Goal: Transaction & Acquisition: Book appointment/travel/reservation

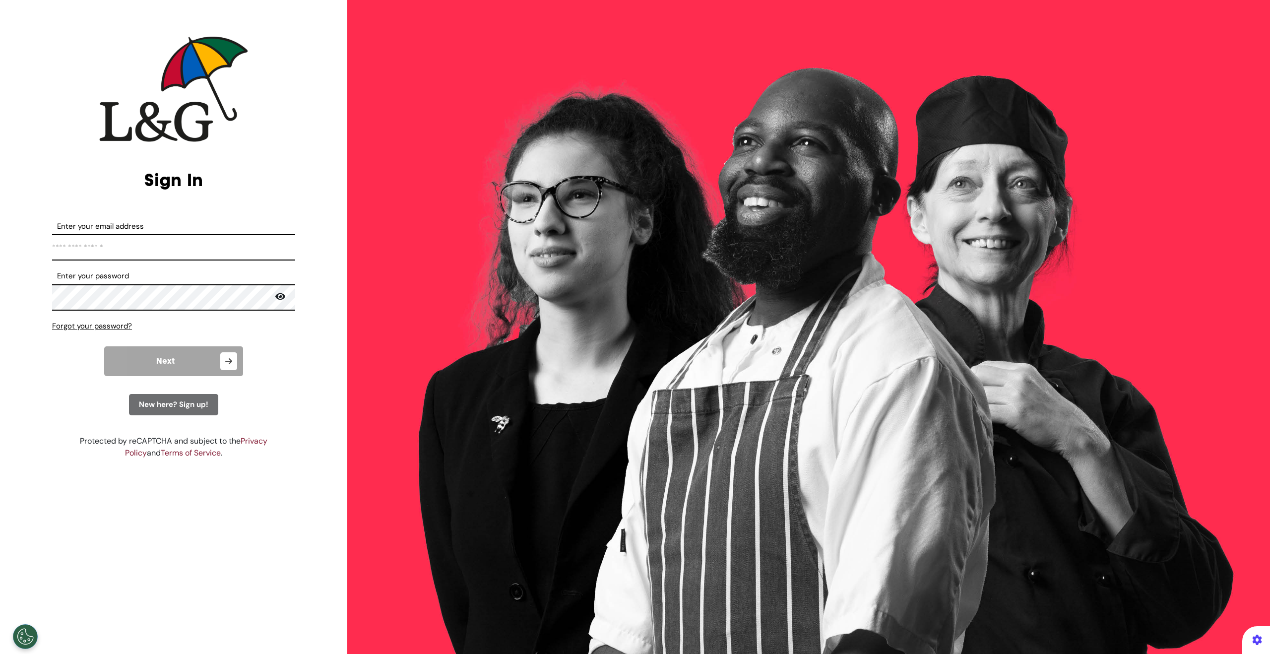
click at [196, 260] on input "Enter your email address" at bounding box center [173, 247] width 243 height 26
click at [199, 254] on input "Enter your email address" at bounding box center [173, 247] width 243 height 26
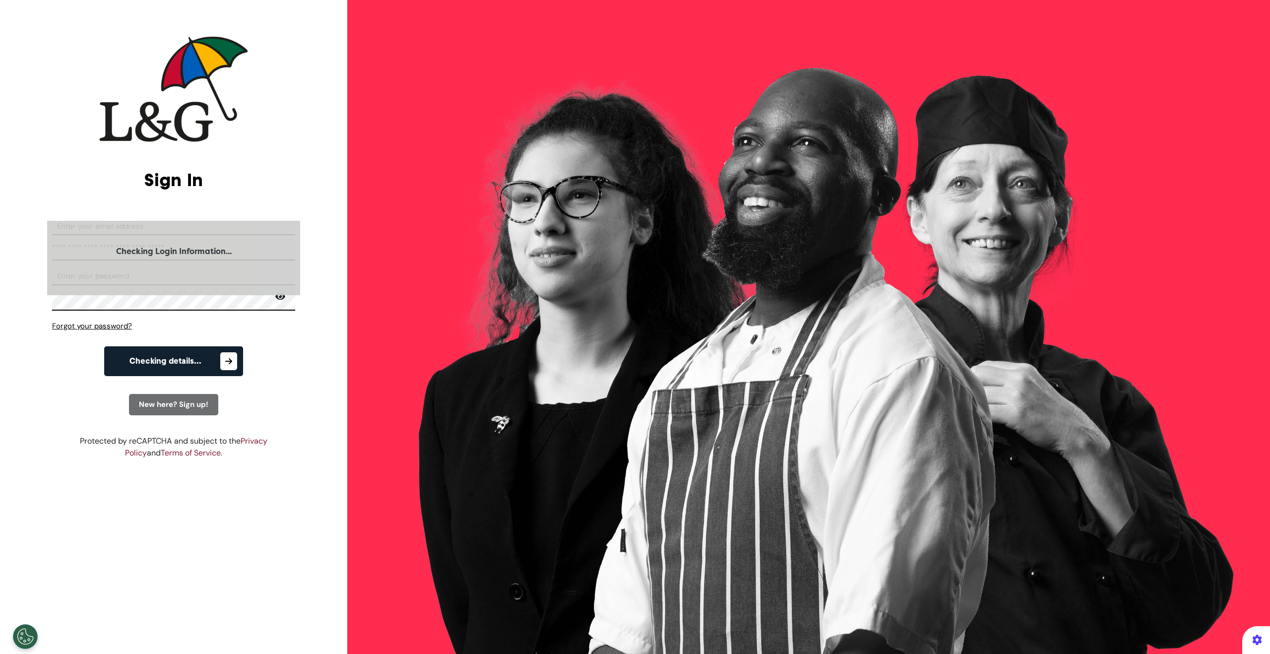
select select "**"
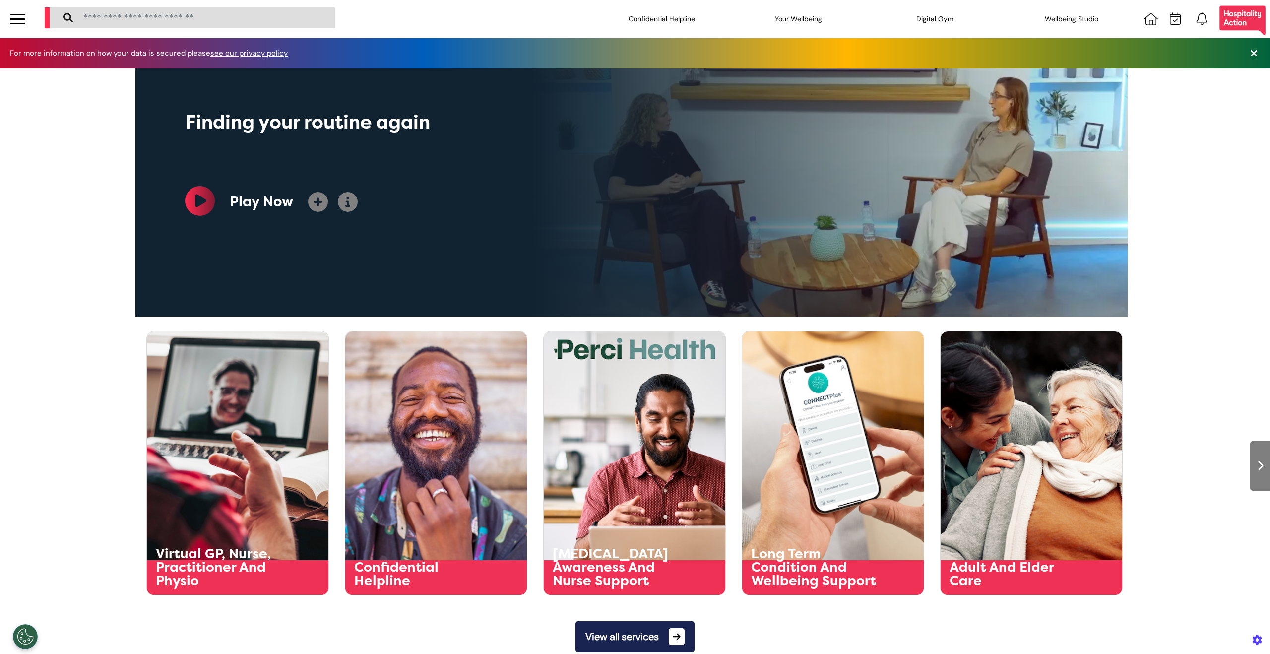
scroll to position [0, 496]
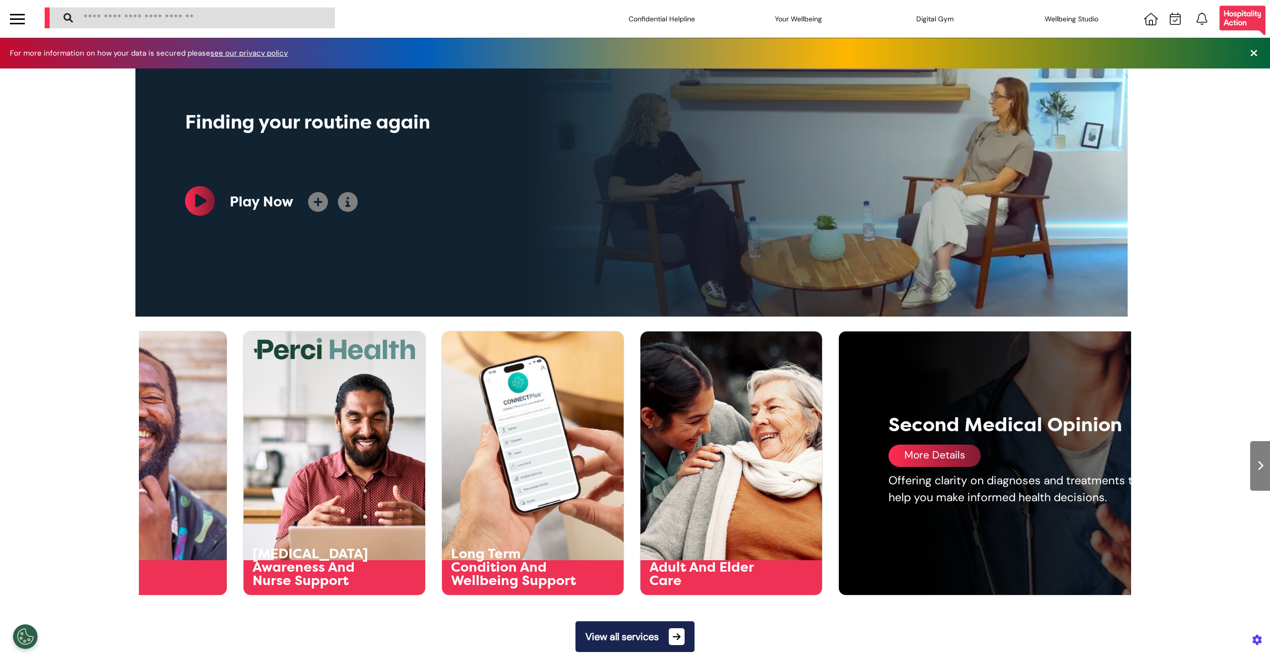
click at [1162, 428] on div "Virtual GP, Nurse, Practitioner And Physio Virtual GP, Nurse, Practitioner And …" at bounding box center [635, 457] width 1270 height 277
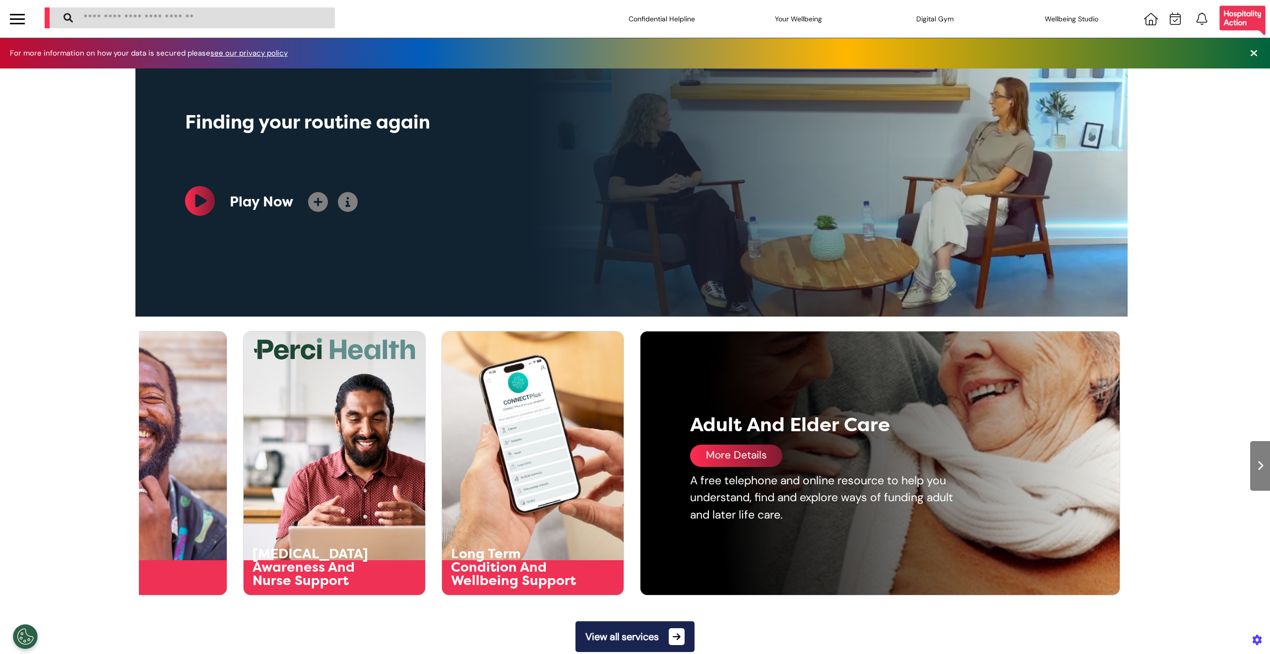
click at [1187, 382] on div "Virtual GP, Nurse, Practitioner And Physio Virtual GP, Nurse, Practitioner And …" at bounding box center [635, 457] width 1270 height 277
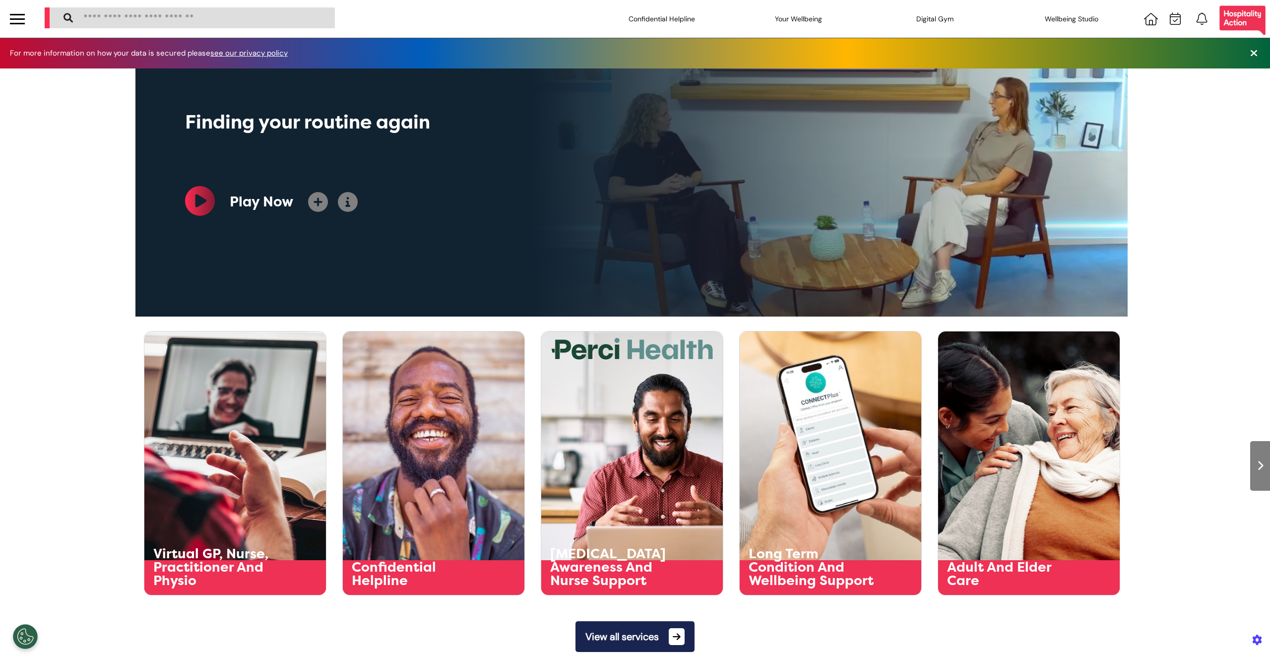
click at [8, 23] on div at bounding box center [17, 19] width 35 height 38
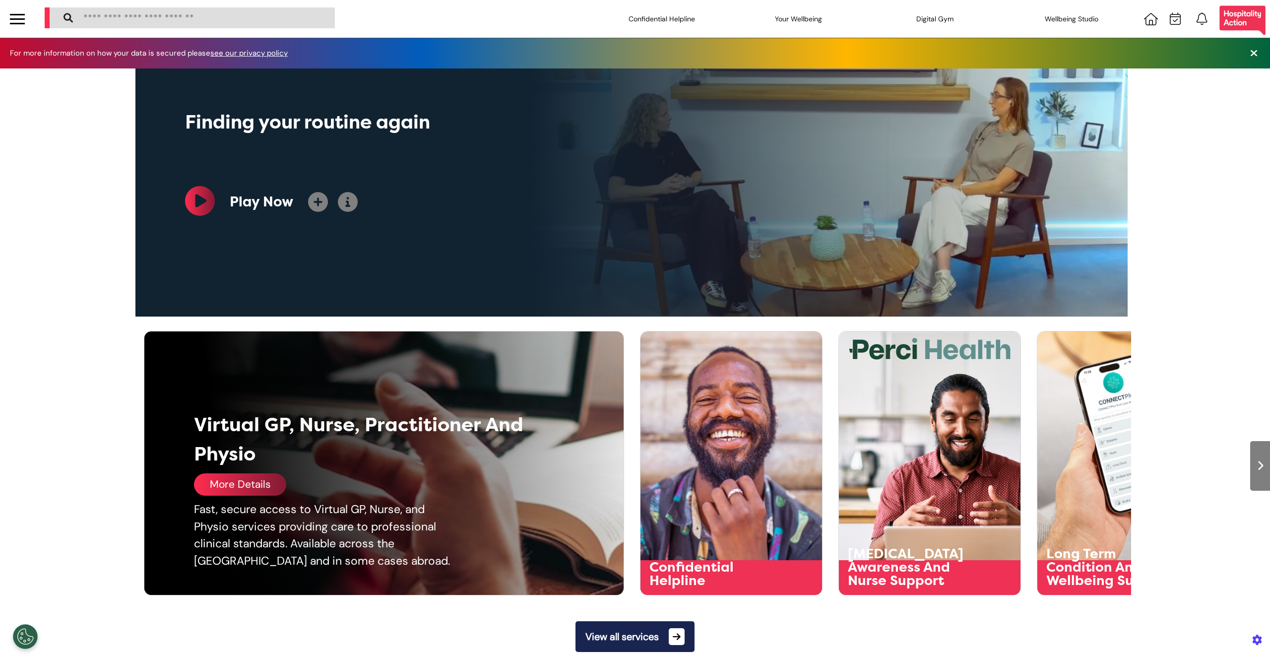
click at [241, 476] on div "More Details" at bounding box center [240, 484] width 92 height 22
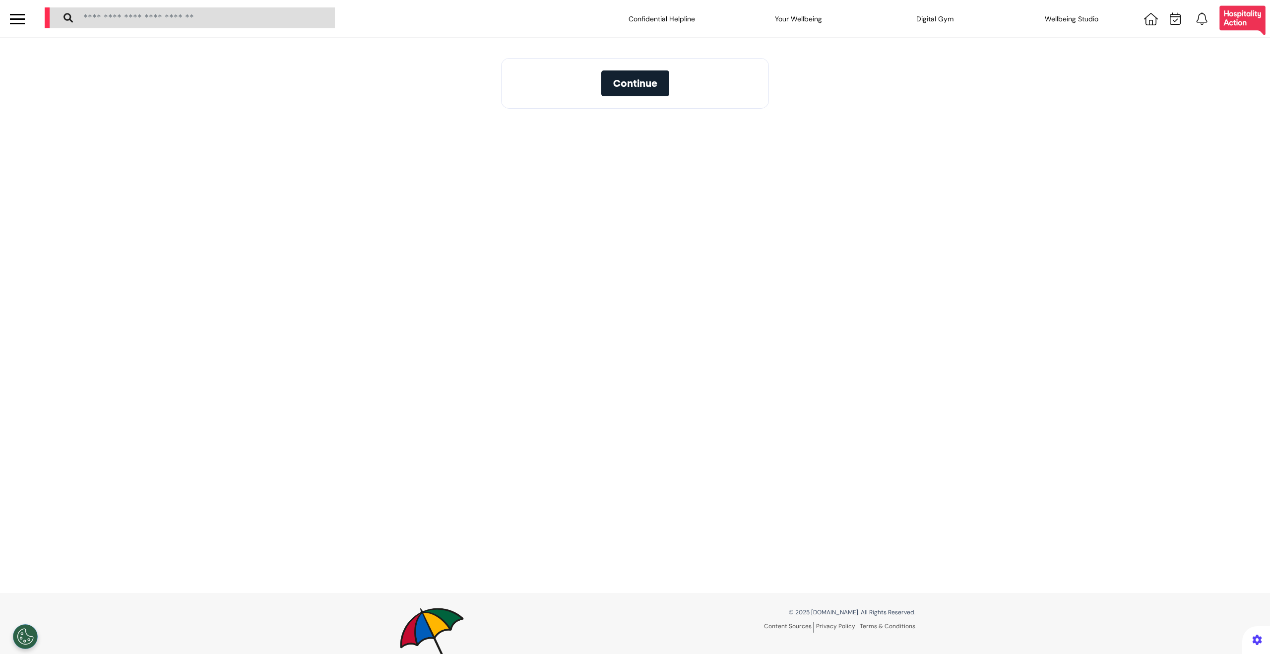
select select "**"
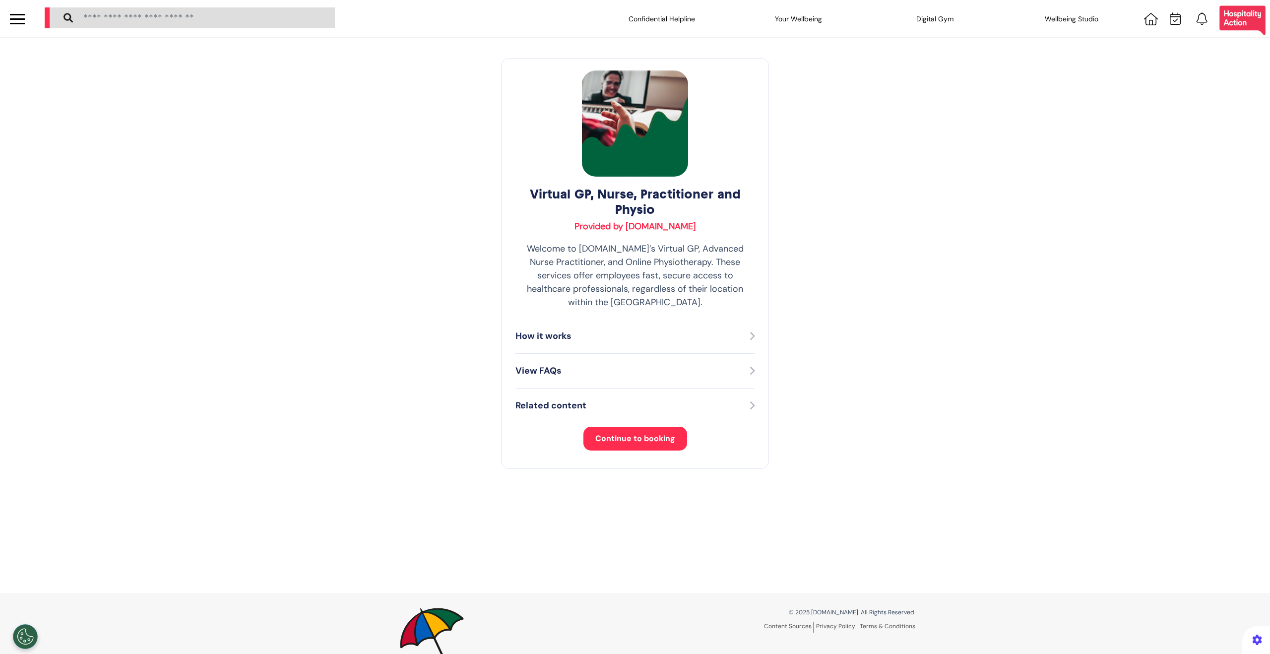
click at [638, 433] on span "Continue to booking" at bounding box center [635, 438] width 80 height 10
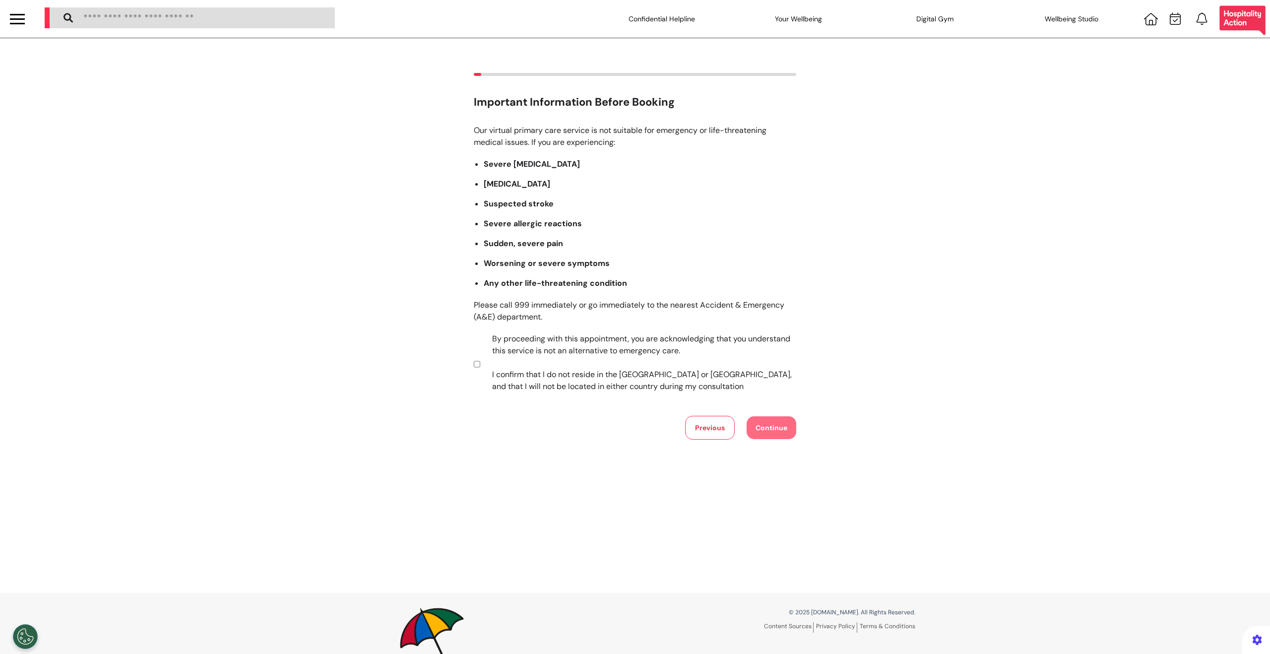
click at [475, 370] on section "By proceeding with this appointment, you are acknowledging that you understand …" at bounding box center [633, 364] width 319 height 62
click at [469, 363] on div "Important Information Before Booking Our virtual primary care service is not su…" at bounding box center [635, 256] width 1270 height 367
click at [770, 431] on button "Continue" at bounding box center [772, 427] width 50 height 23
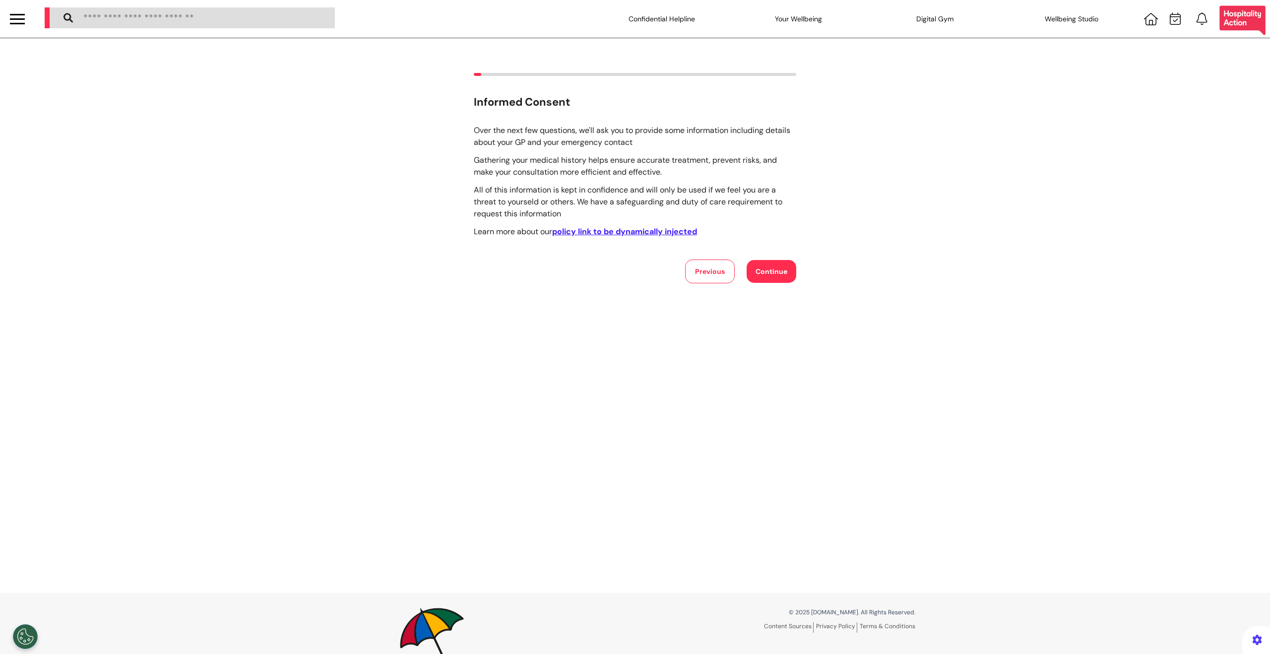
click at [768, 278] on button "Continue" at bounding box center [772, 271] width 50 height 23
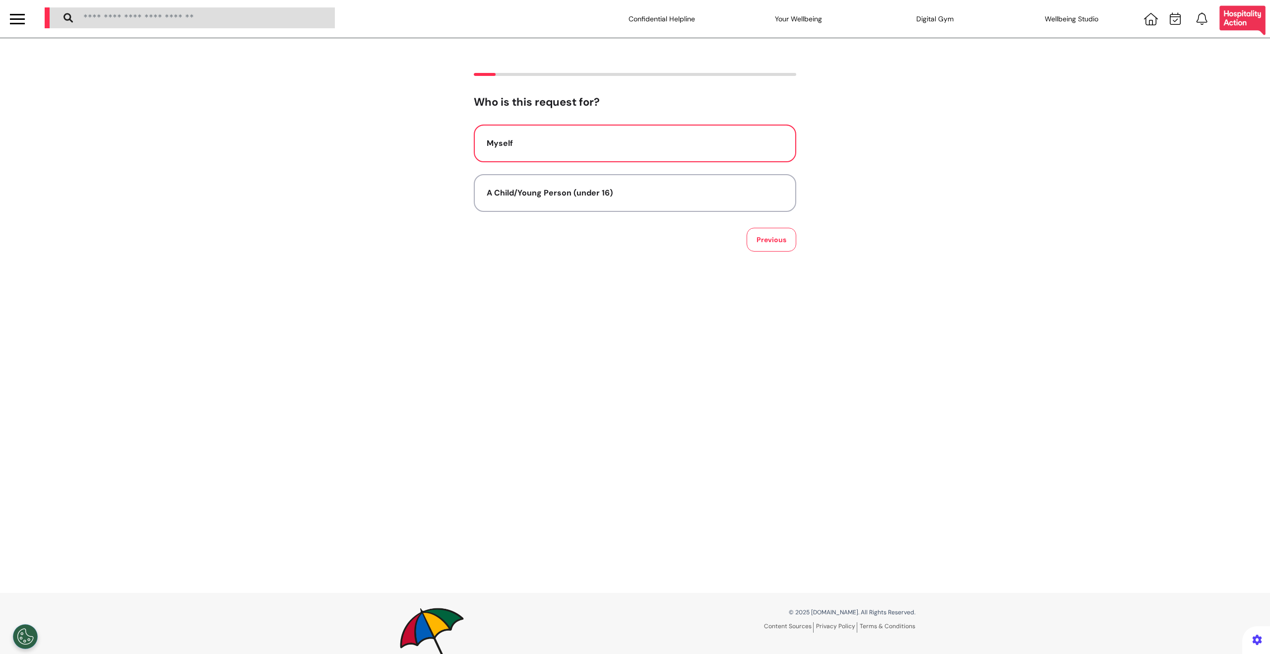
click at [648, 147] on div "Myself" at bounding box center [635, 143] width 297 height 12
select select "****"
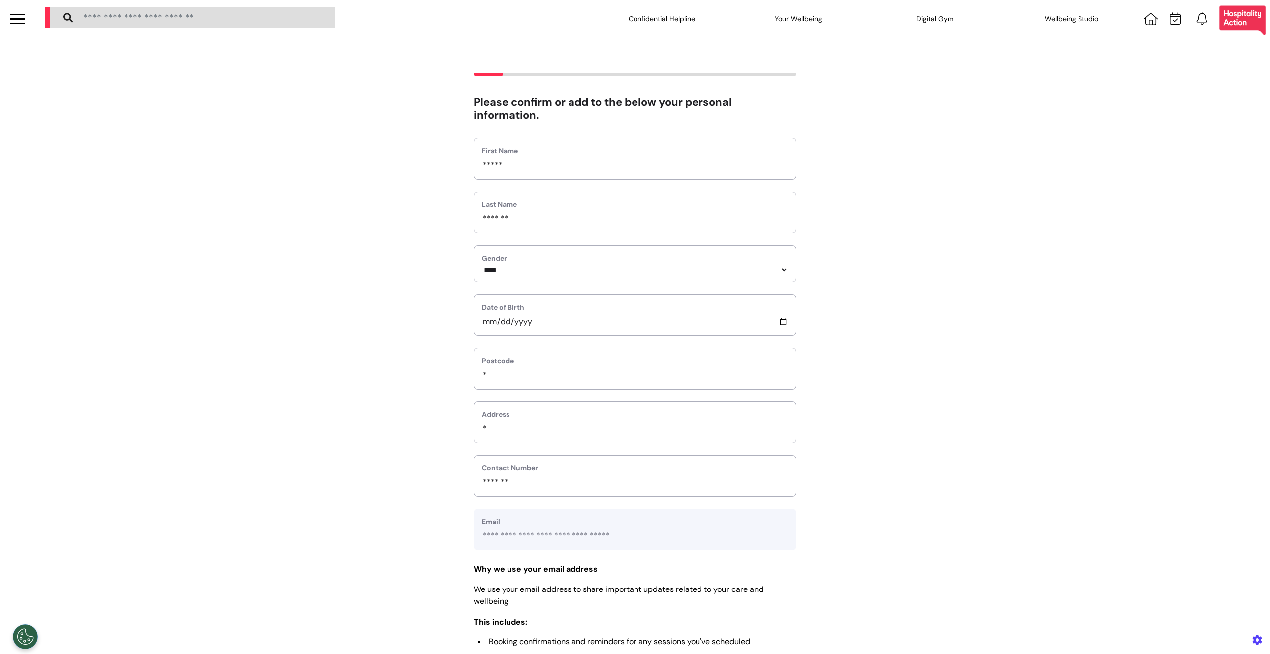
scroll to position [226, 0]
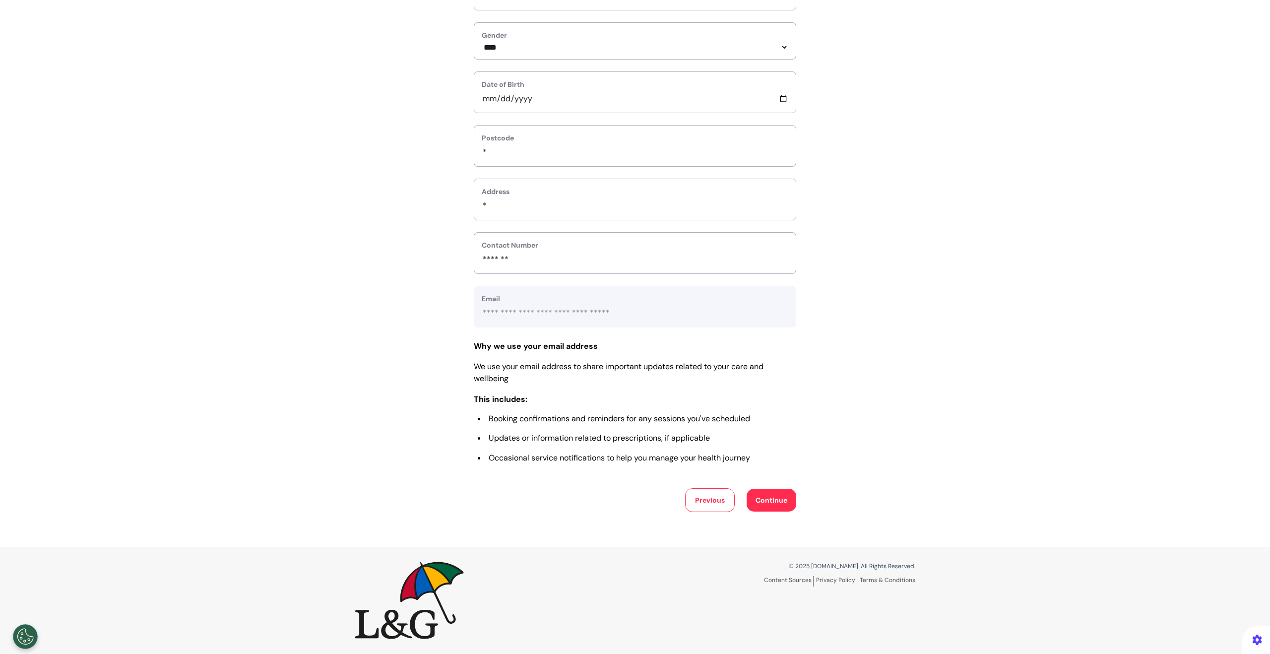
click at [753, 504] on button "Continue" at bounding box center [772, 500] width 50 height 23
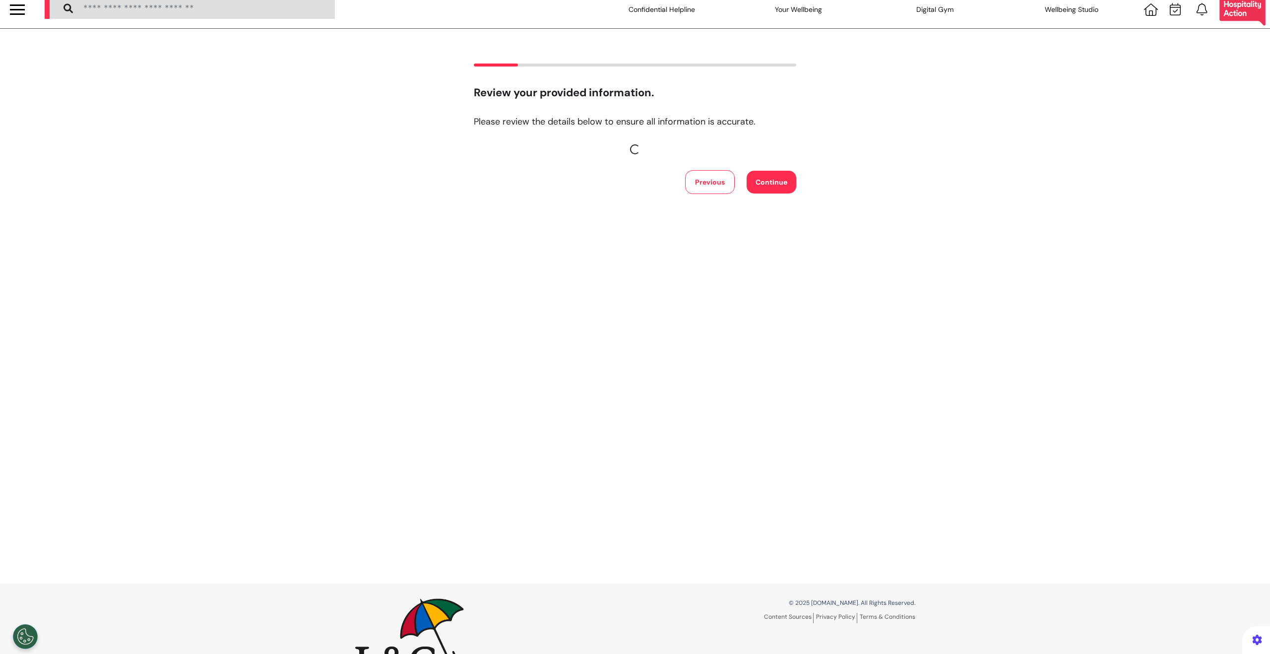
scroll to position [0, 0]
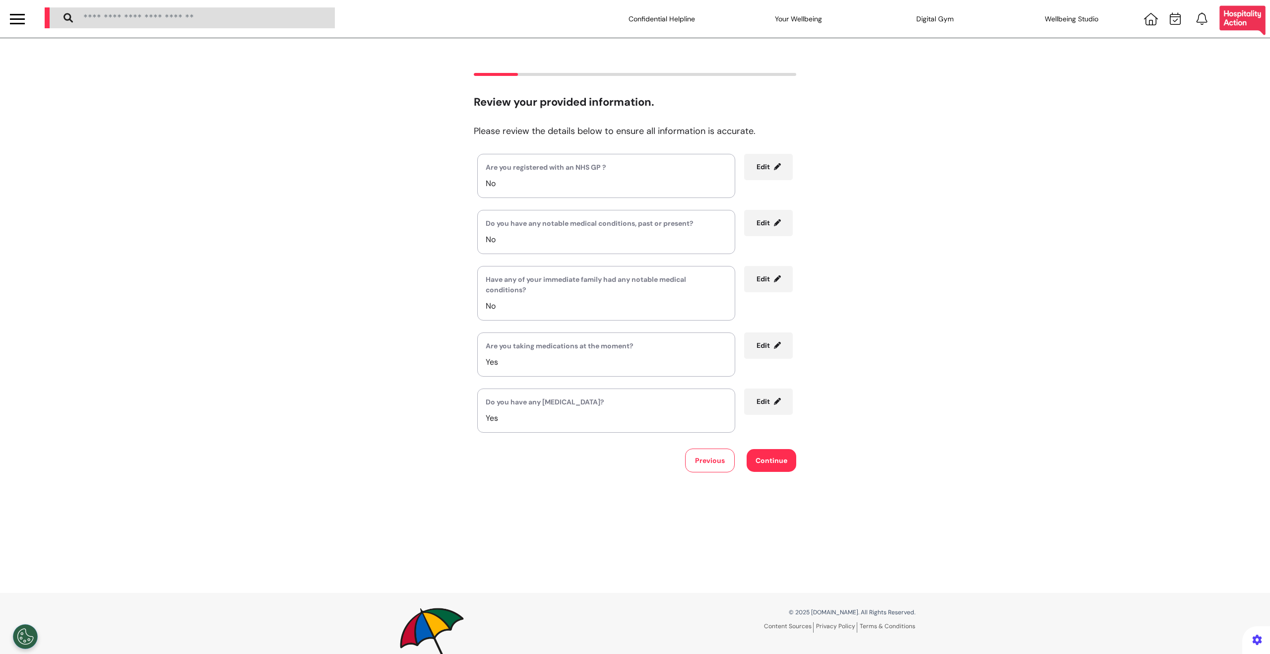
click at [766, 466] on button "Continue" at bounding box center [772, 460] width 50 height 23
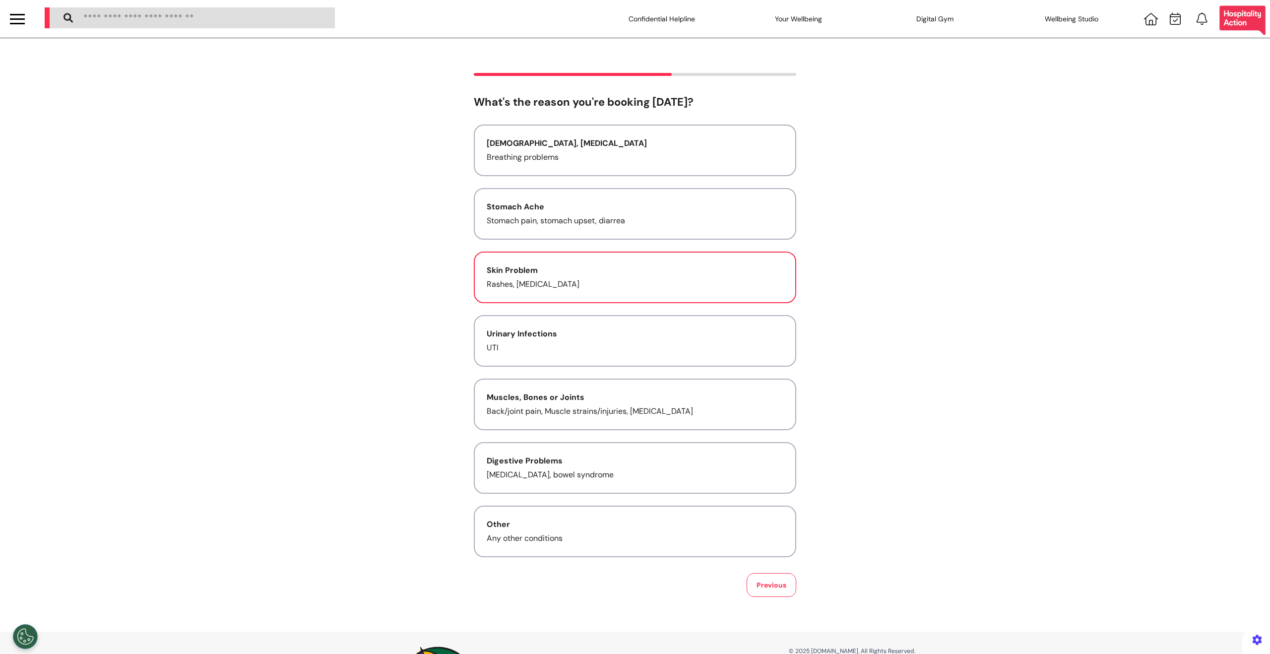
click at [573, 272] on div "Skin Problem" at bounding box center [635, 270] width 297 height 12
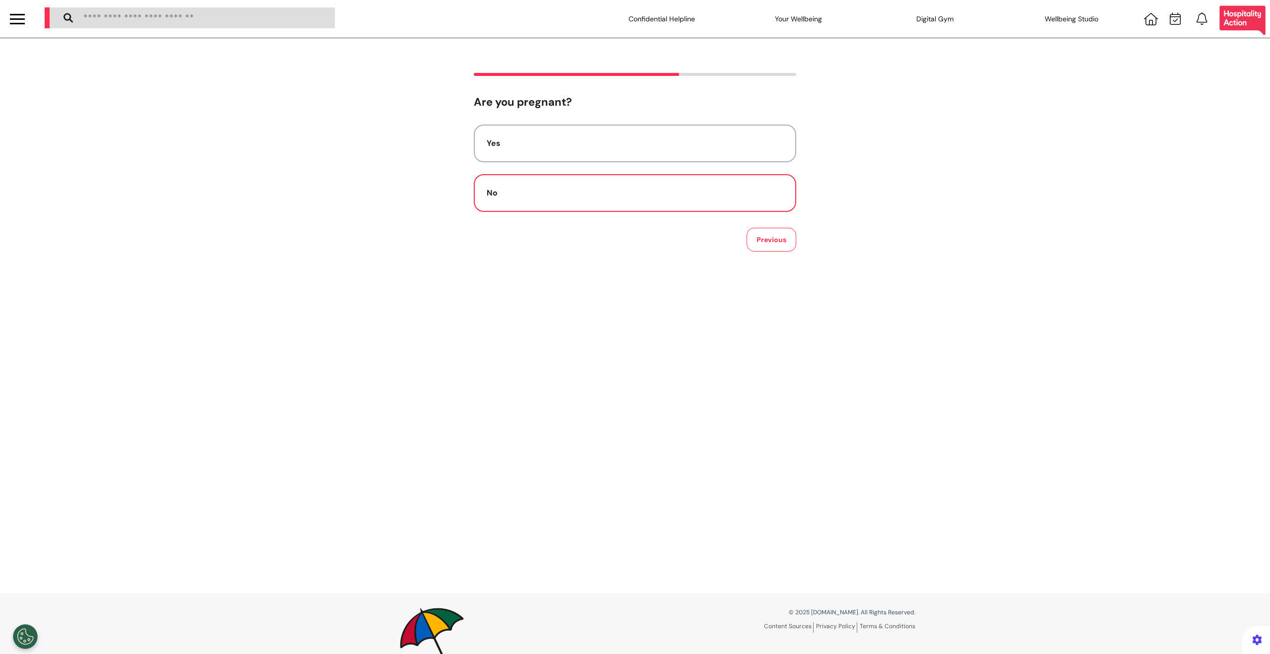
click at [662, 178] on button "No" at bounding box center [635, 193] width 323 height 38
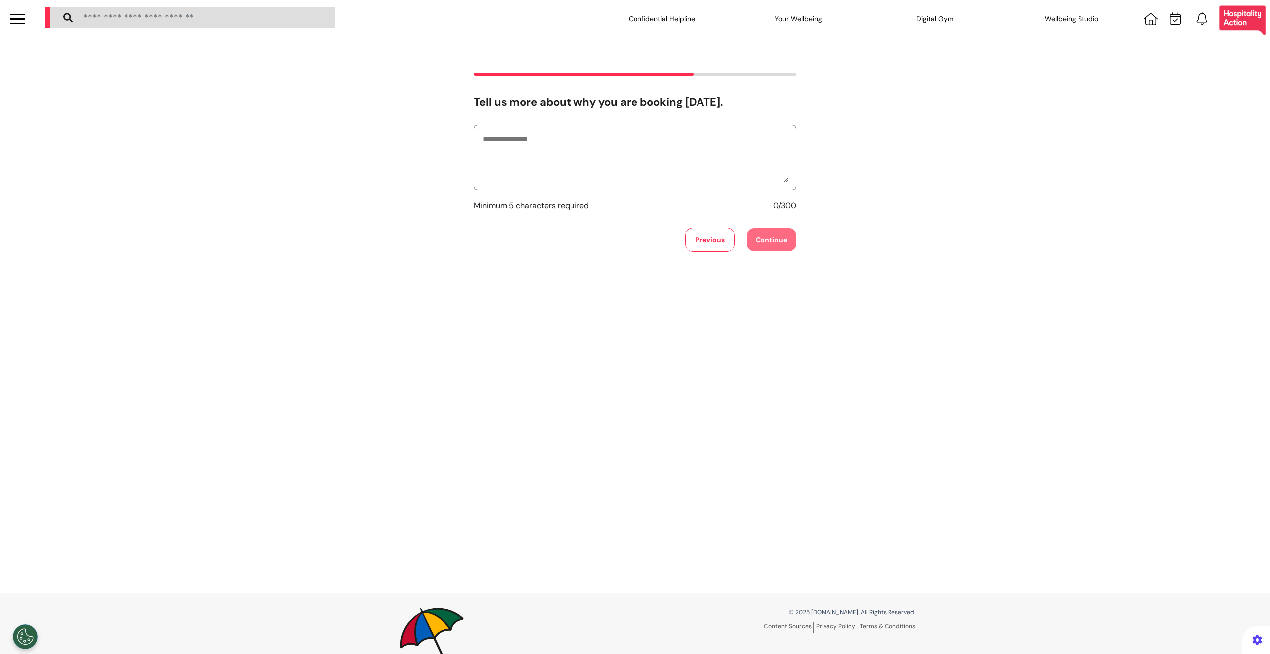
click at [614, 177] on textarea at bounding box center [635, 157] width 307 height 50
type textarea "******"
click at [761, 237] on button "Continue" at bounding box center [772, 239] width 50 height 23
click at [717, 212] on div "Yes No Previous" at bounding box center [635, 188] width 323 height 127
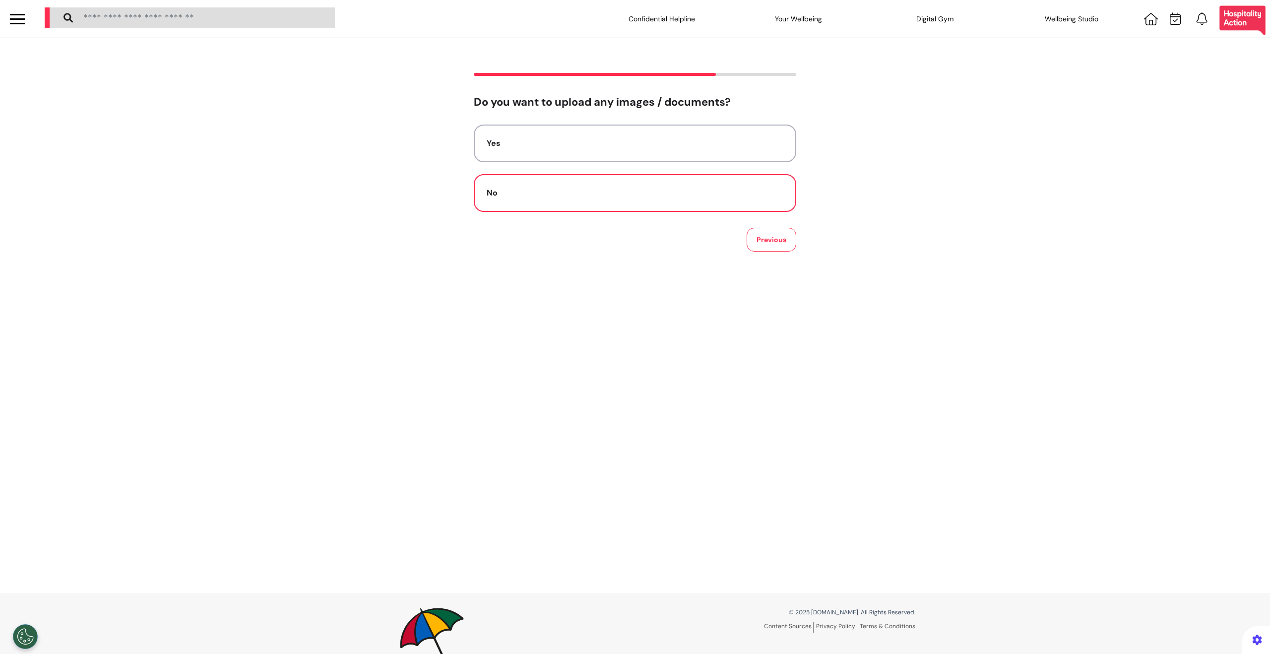
click at [716, 208] on button "No" at bounding box center [635, 193] width 323 height 38
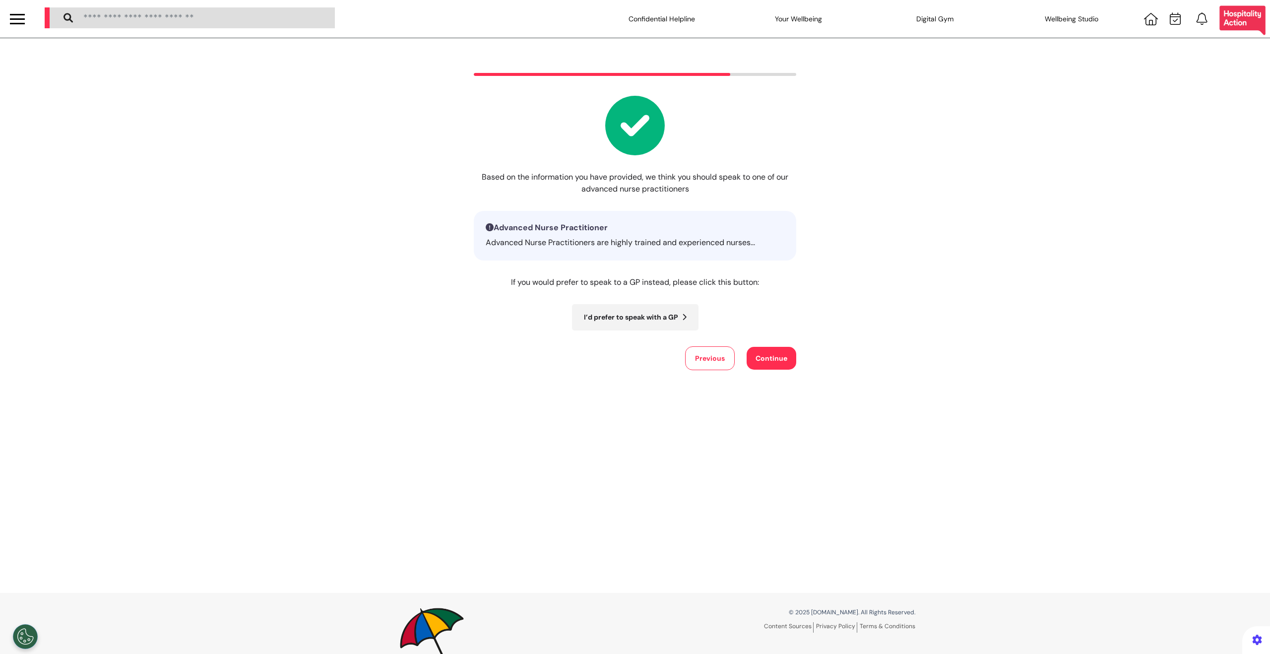
click at [764, 352] on button "Continue" at bounding box center [772, 358] width 50 height 23
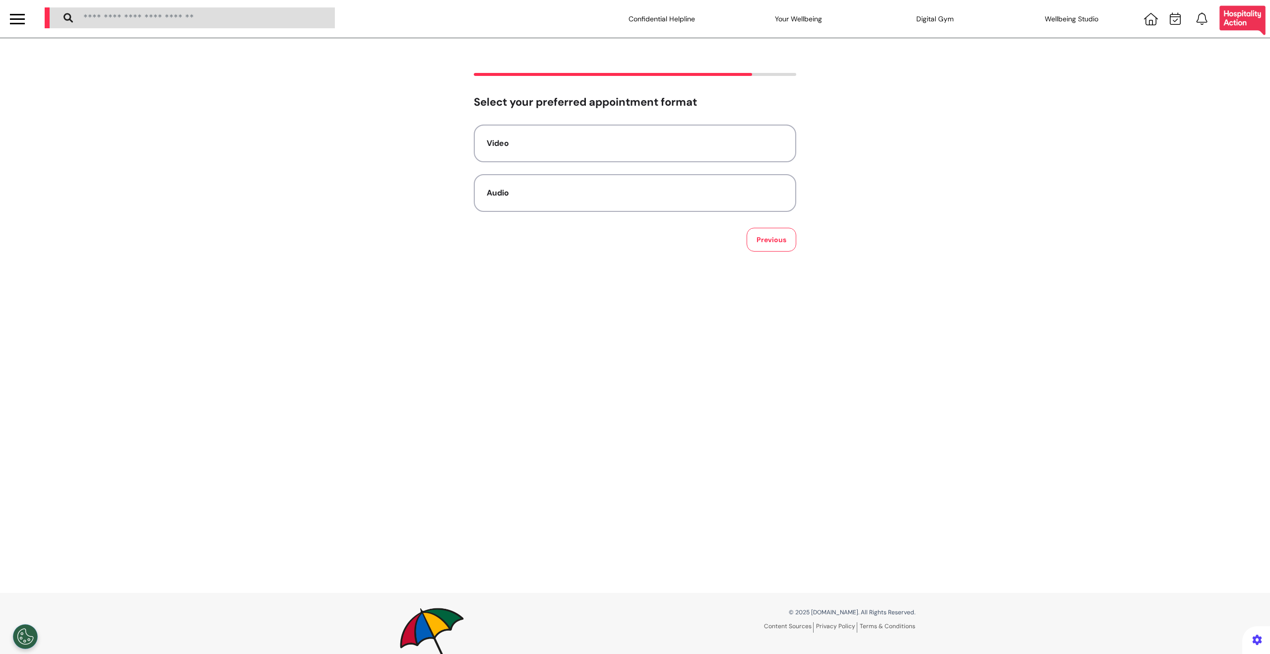
click at [714, 168] on div "Video Audio" at bounding box center [635, 168] width 323 height 87
click at [715, 155] on button "Video" at bounding box center [635, 144] width 323 height 38
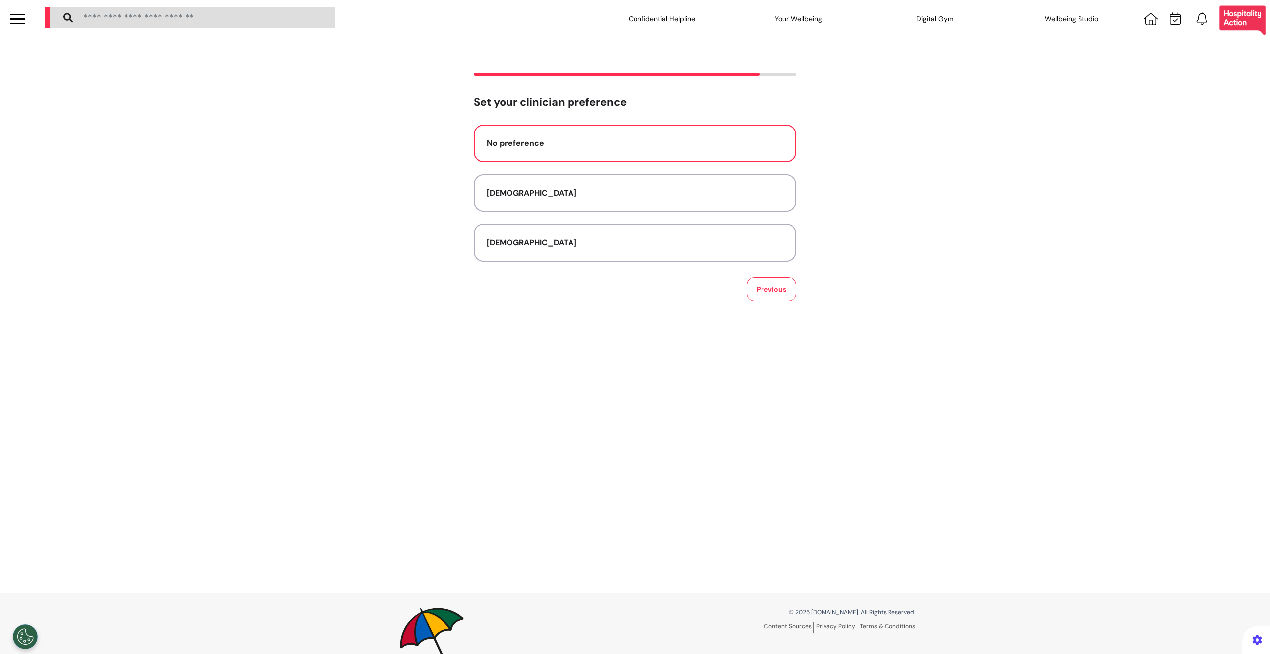
click at [703, 149] on div "No preference" at bounding box center [635, 143] width 297 height 12
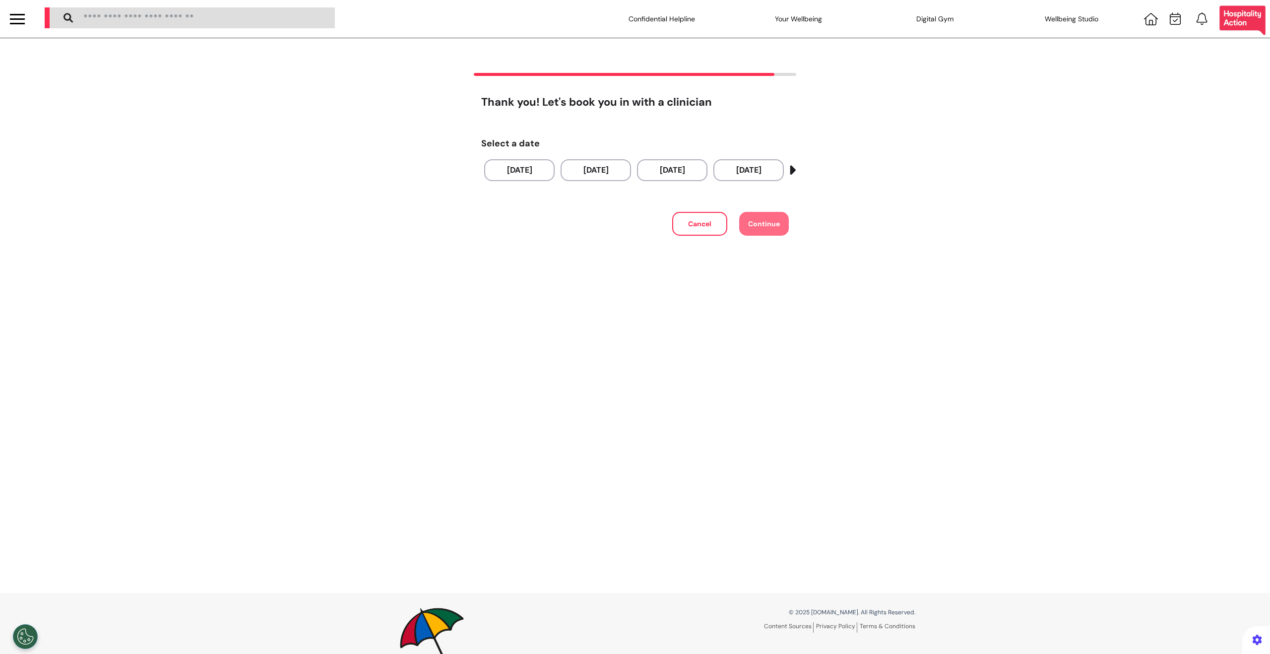
drag, startPoint x: 498, startPoint y: 167, endPoint x: 585, endPoint y: 195, distance: 91.0
click at [498, 167] on button "[DATE]" at bounding box center [519, 170] width 70 height 22
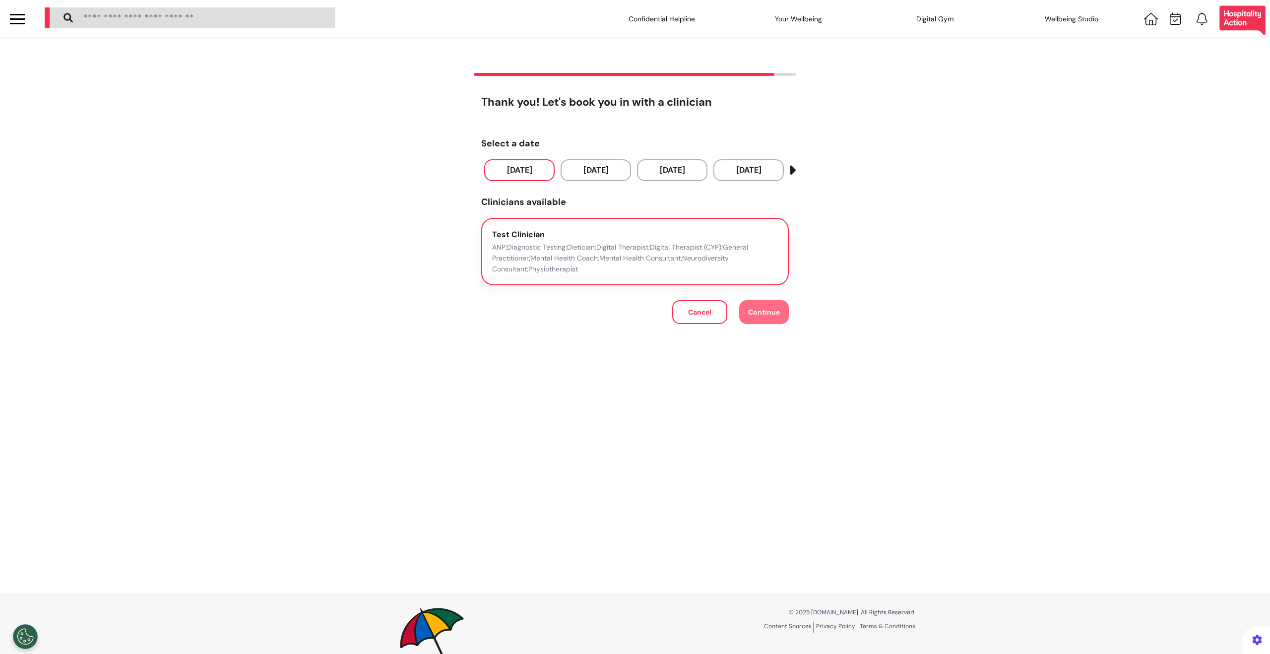
click at [718, 246] on p "ANP;Diagnostic Testing;Dietician;Digital Therapist;Digital Therapist (CYP);Gene…" at bounding box center [635, 258] width 286 height 33
click at [759, 311] on span "Continue" at bounding box center [764, 312] width 32 height 9
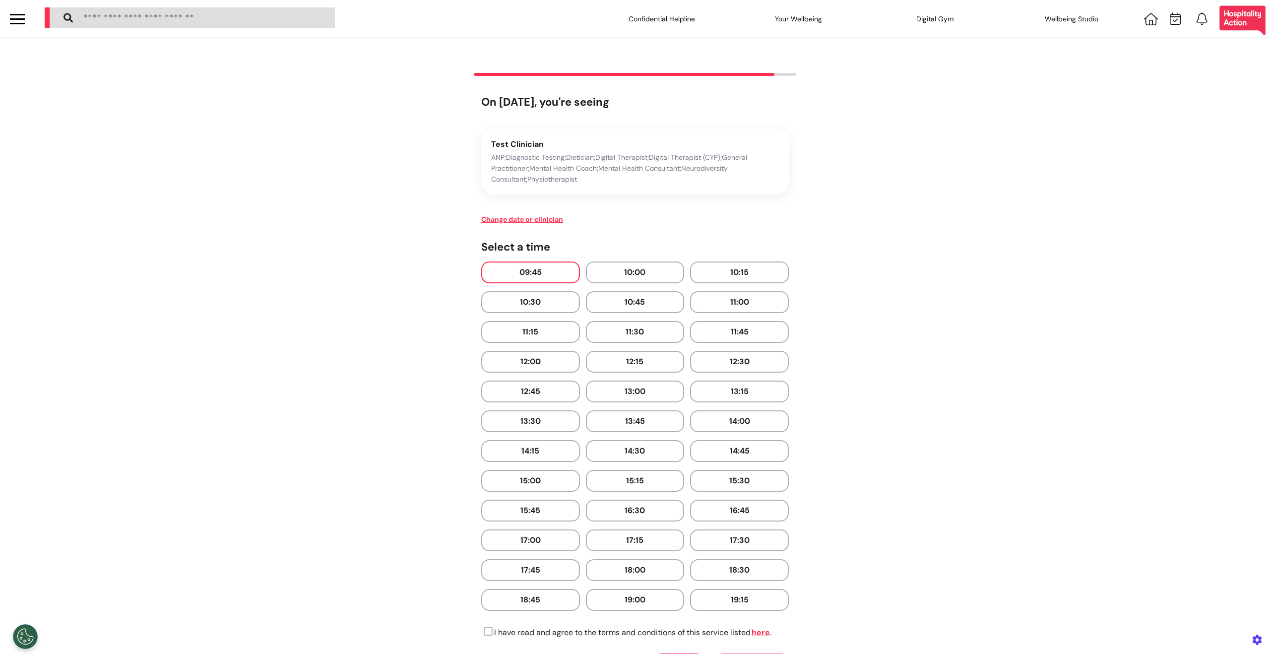
click at [535, 263] on button "09:45" at bounding box center [530, 273] width 99 height 22
click at [487, 632] on icon at bounding box center [486, 632] width 11 height 10
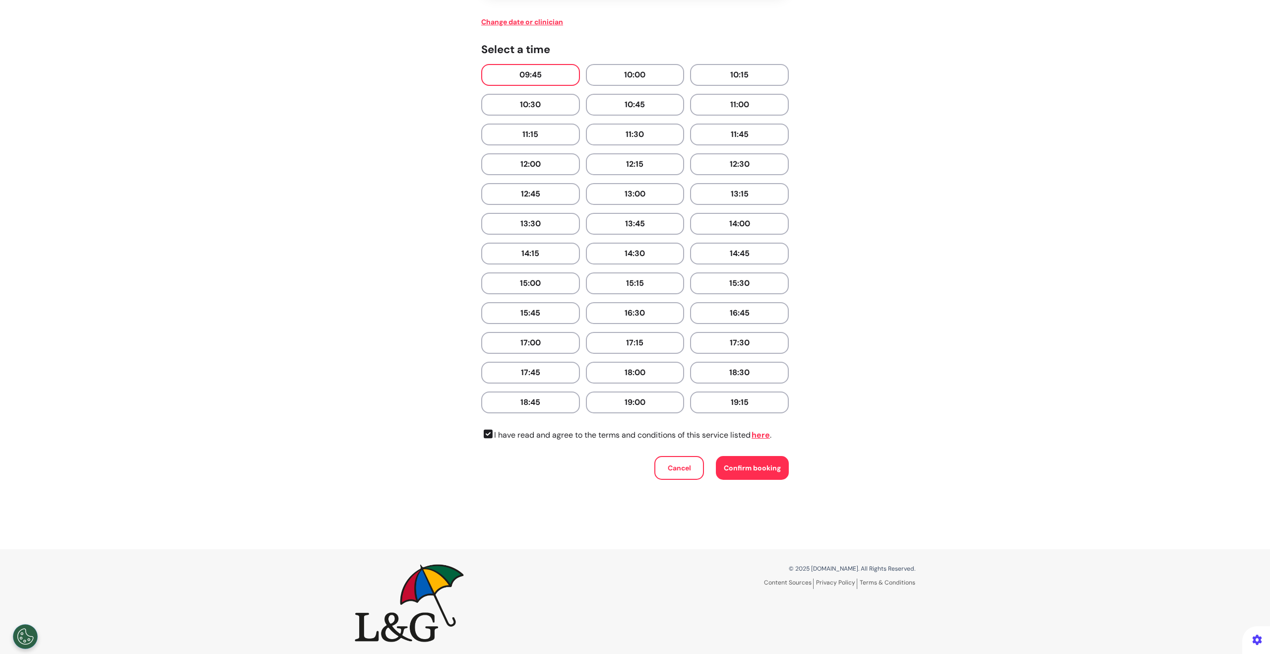
scroll to position [200, 0]
click at [526, 19] on button "Change date or clinician" at bounding box center [522, 19] width 82 height 10
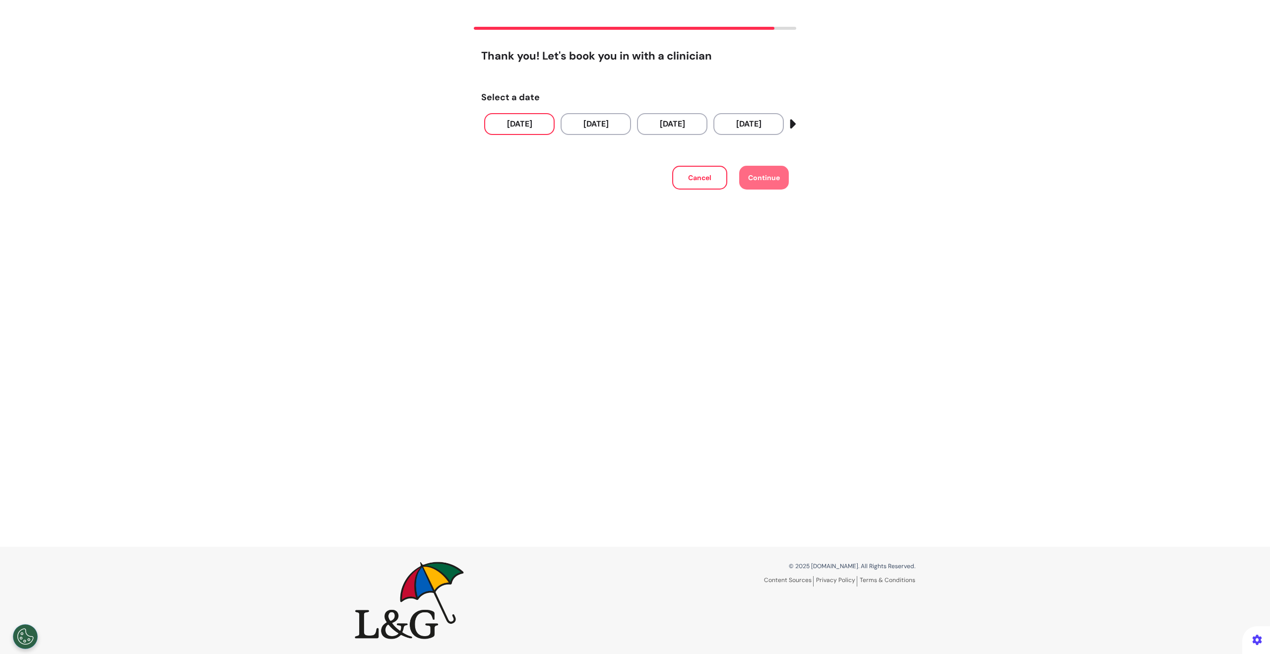
click at [523, 120] on button "[DATE]" at bounding box center [519, 124] width 70 height 22
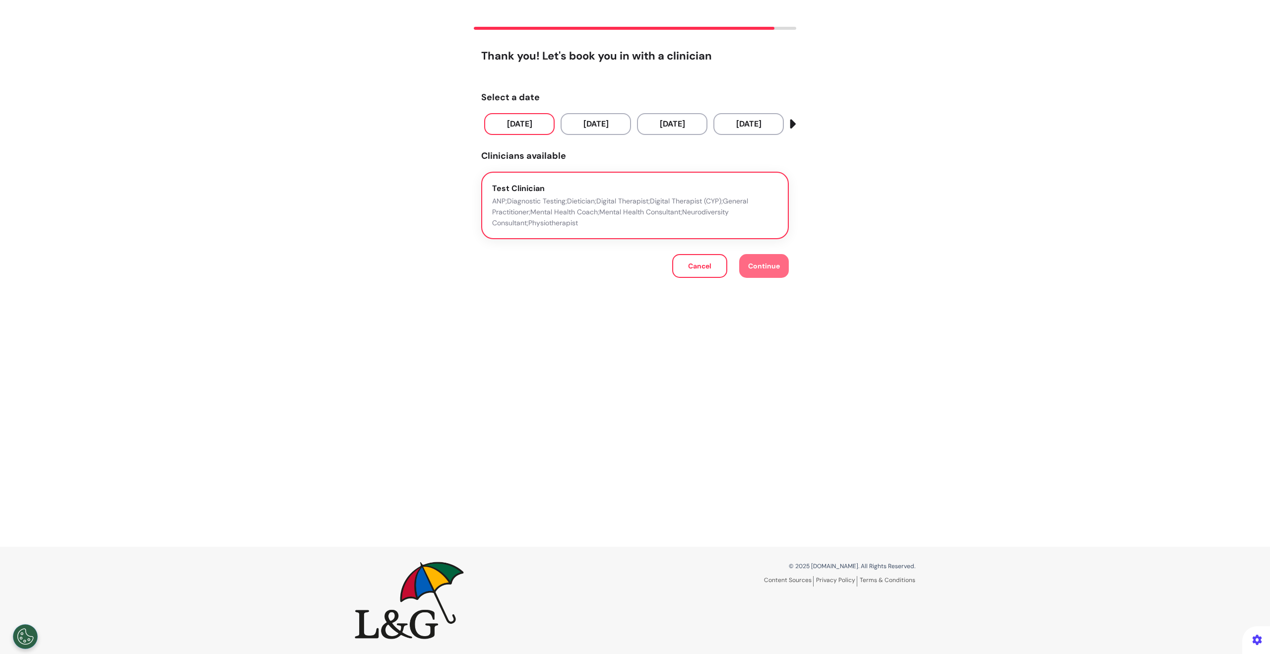
click at [738, 198] on p "ANP;Diagnostic Testing;Dietician;Digital Therapist;Digital Therapist (CYP);Gene…" at bounding box center [635, 212] width 286 height 33
click at [764, 272] on button "Continue" at bounding box center [764, 266] width 50 height 24
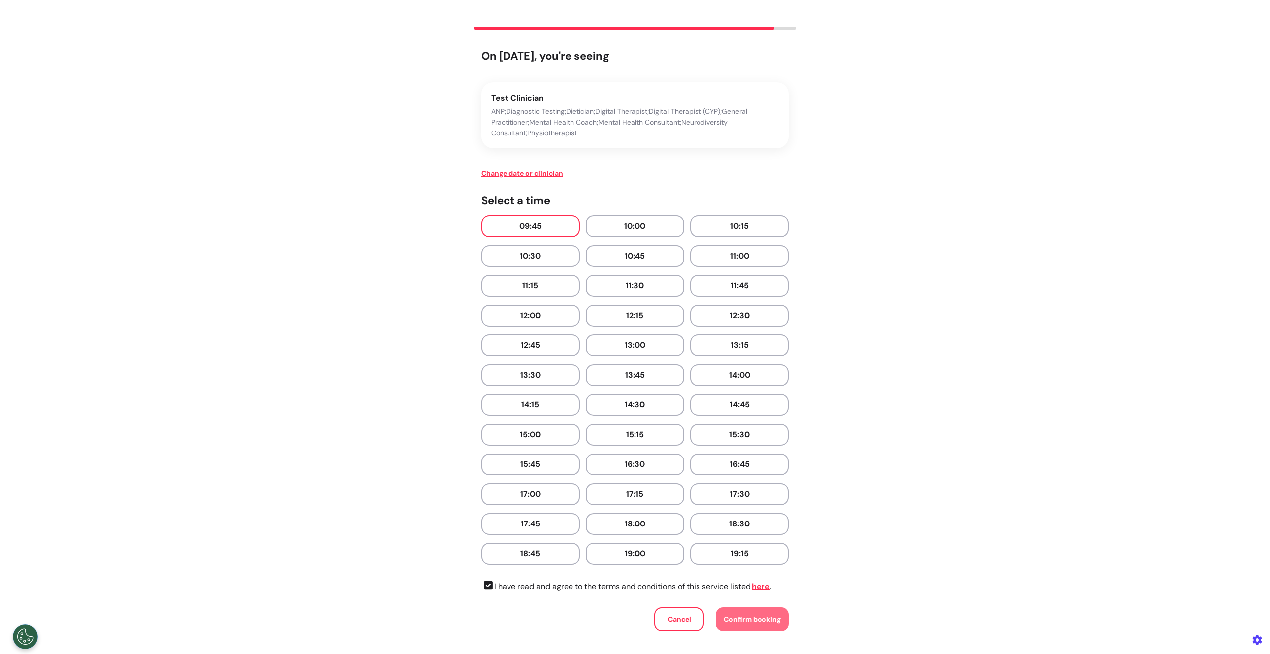
click at [518, 221] on button "09:45" at bounding box center [530, 226] width 99 height 22
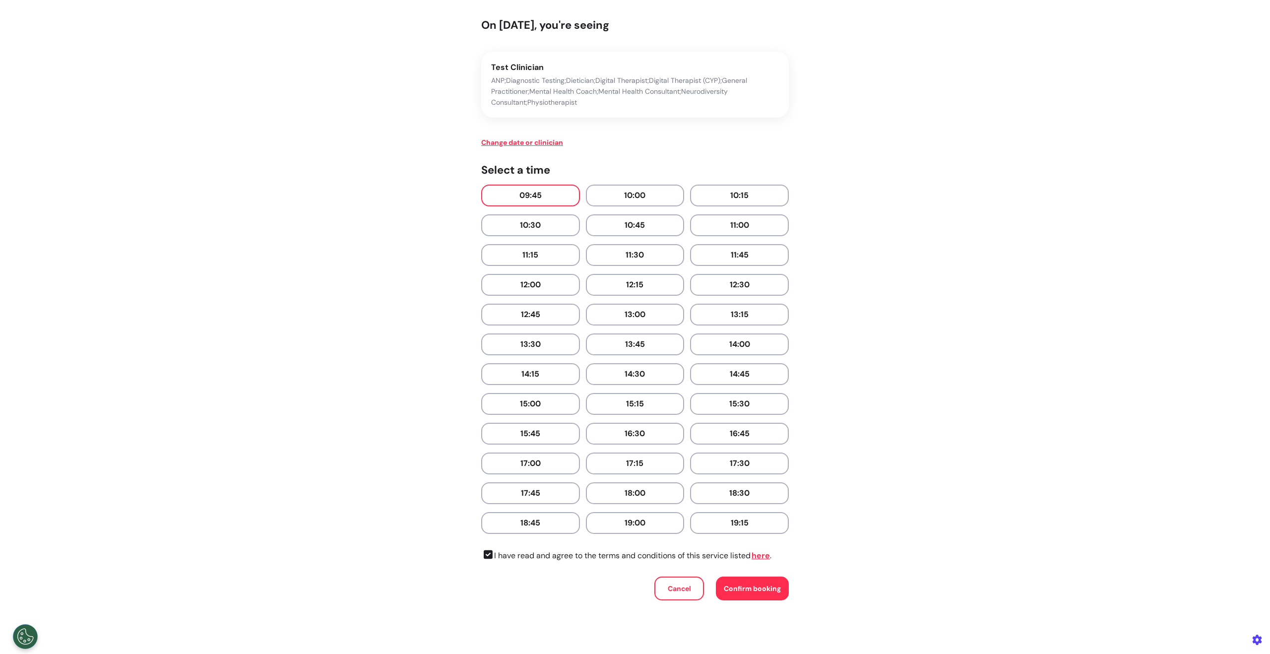
scroll to position [200, 0]
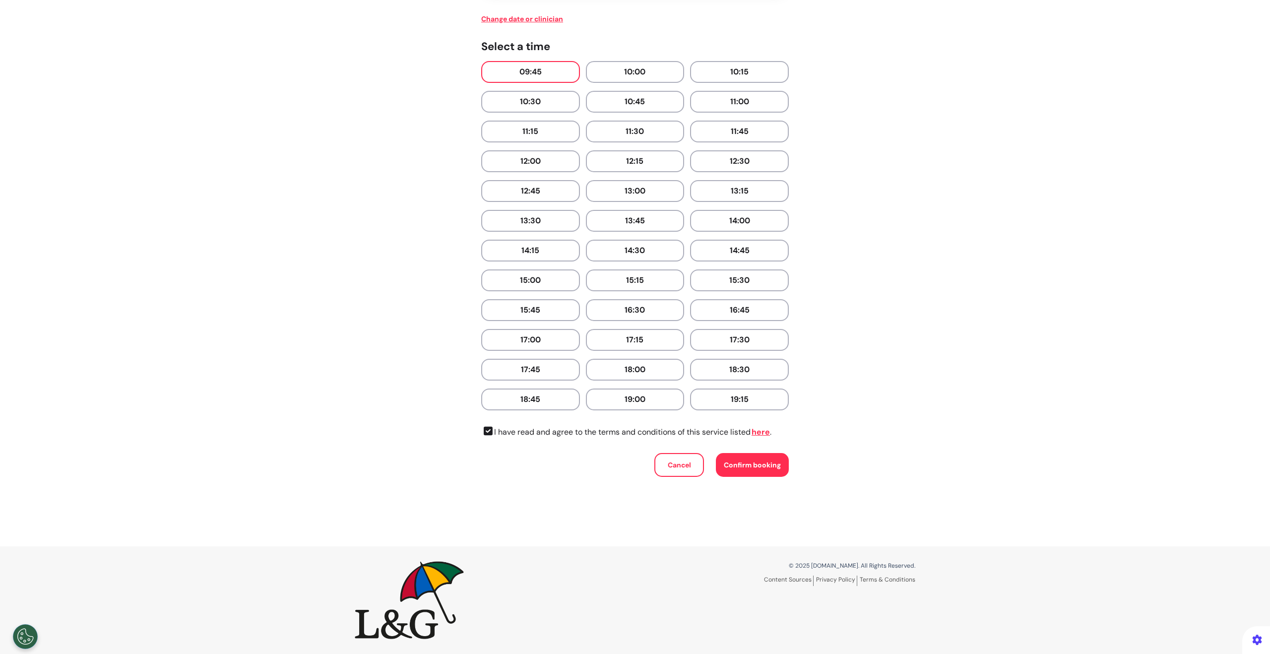
click at [748, 463] on span "Confirm booking" at bounding box center [752, 464] width 57 height 9
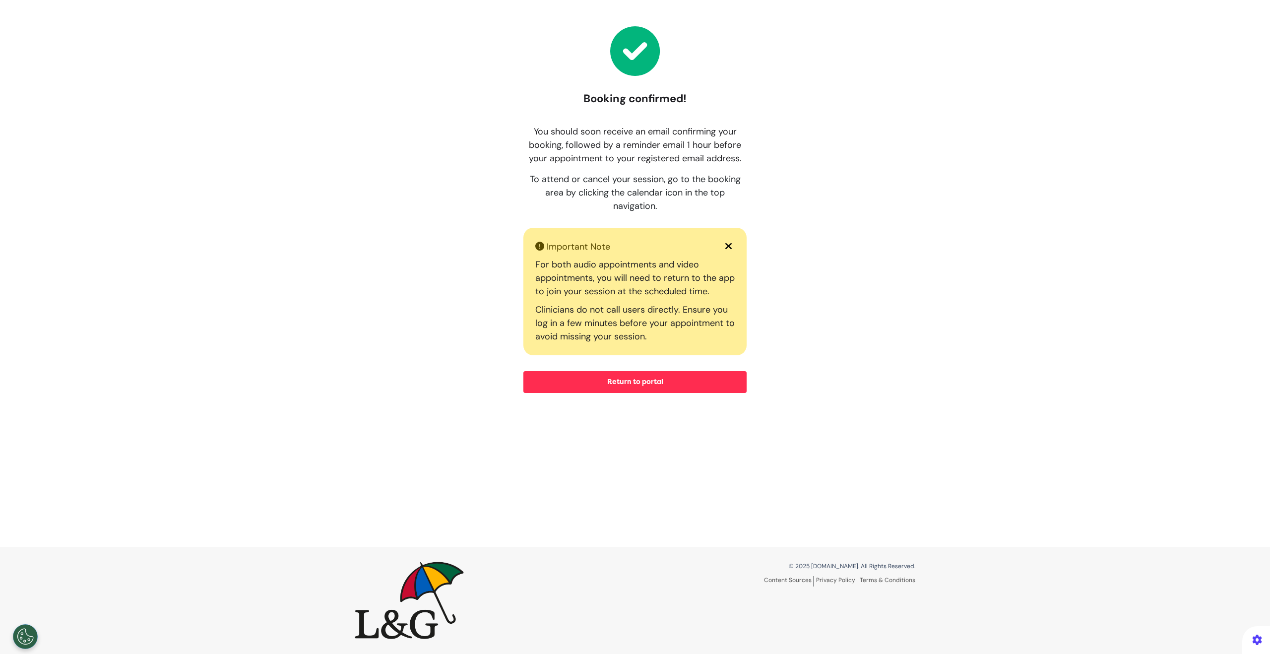
scroll to position [46, 0]
click at [691, 386] on button "Return to portal" at bounding box center [635, 382] width 223 height 22
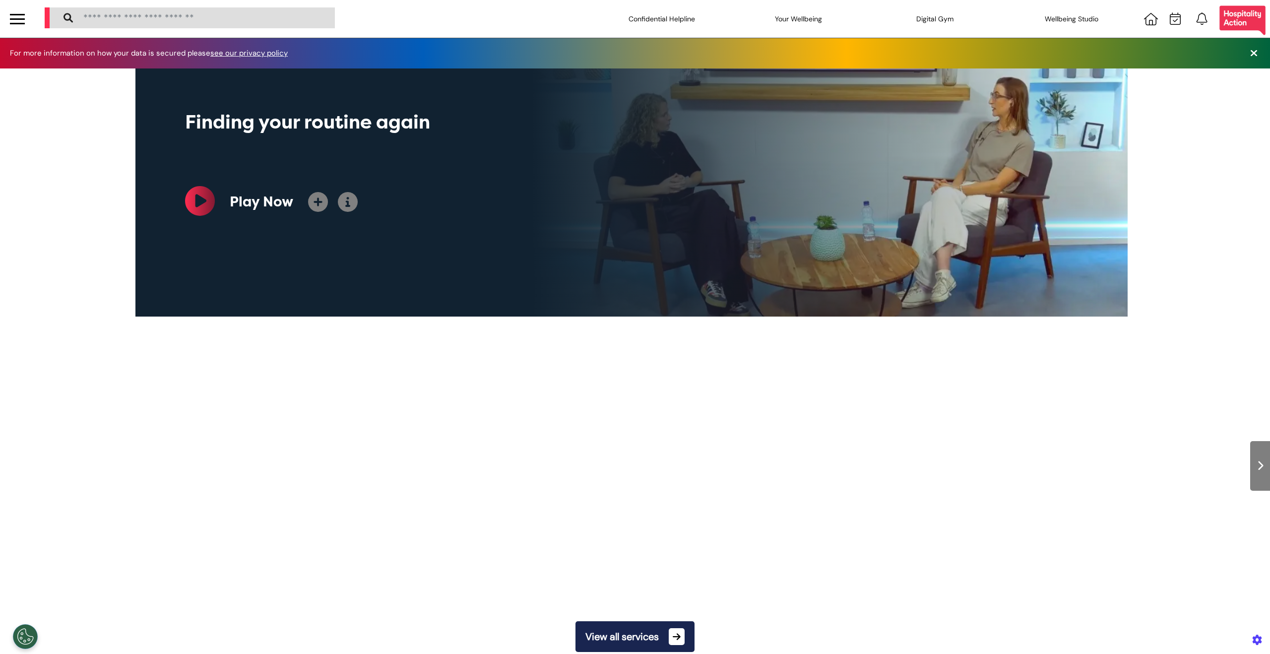
scroll to position [0, 496]
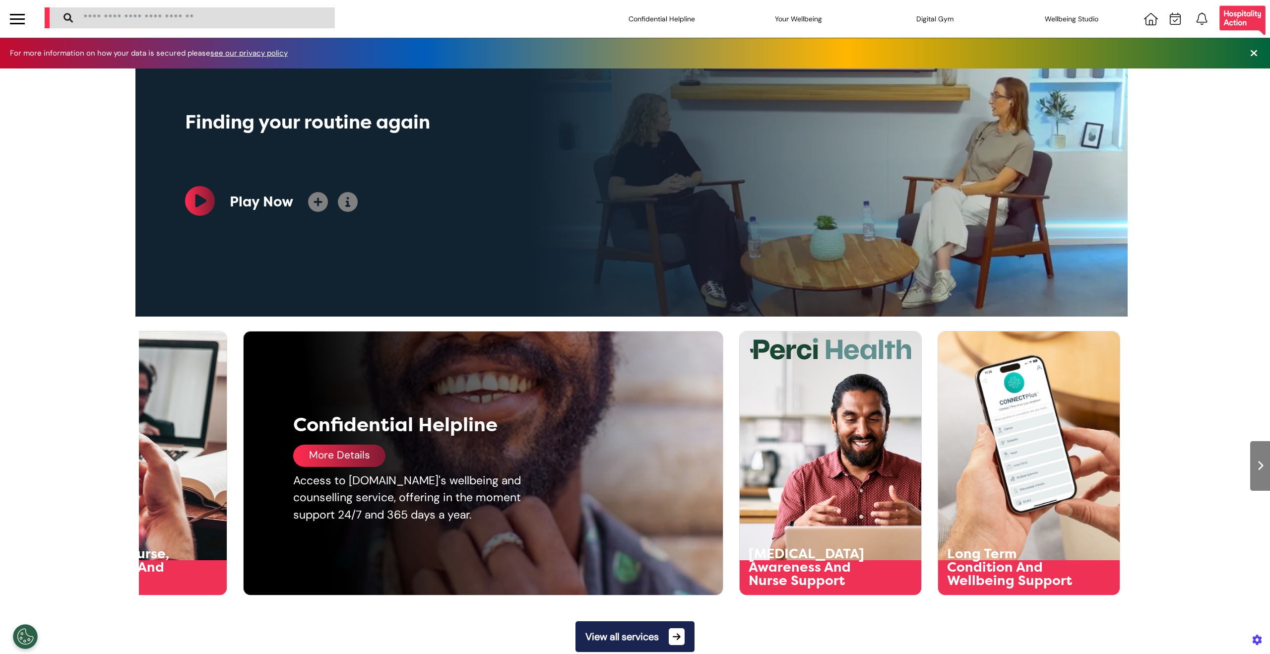
click at [265, 407] on div "Confidential Helpline More Details Access to [DOMAIN_NAME]'s wellbeing and coun…" at bounding box center [492, 462] width 496 height 263
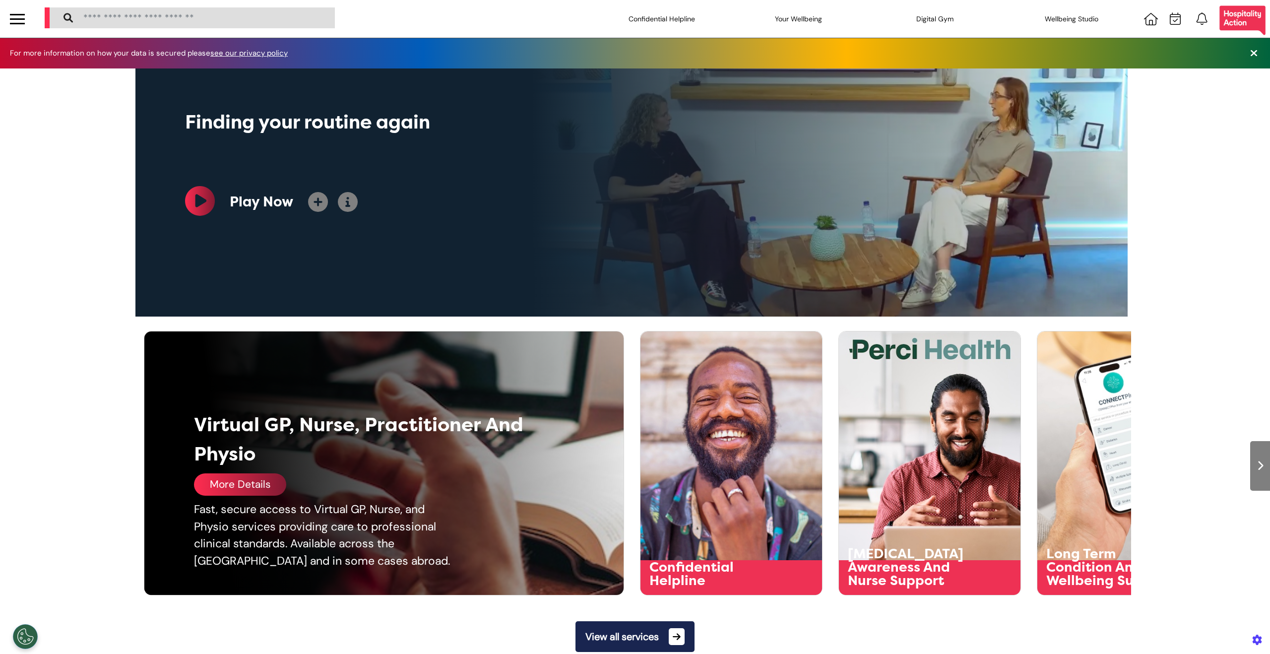
click at [224, 485] on div "More Details" at bounding box center [240, 484] width 92 height 22
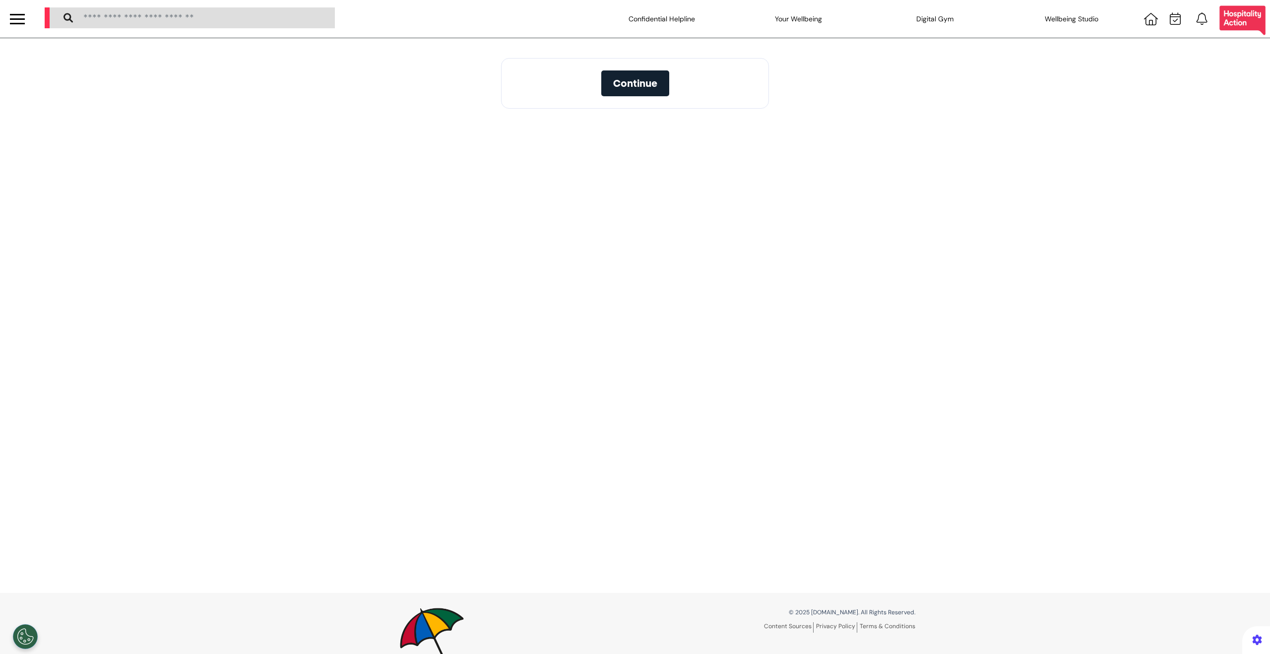
select select "**"
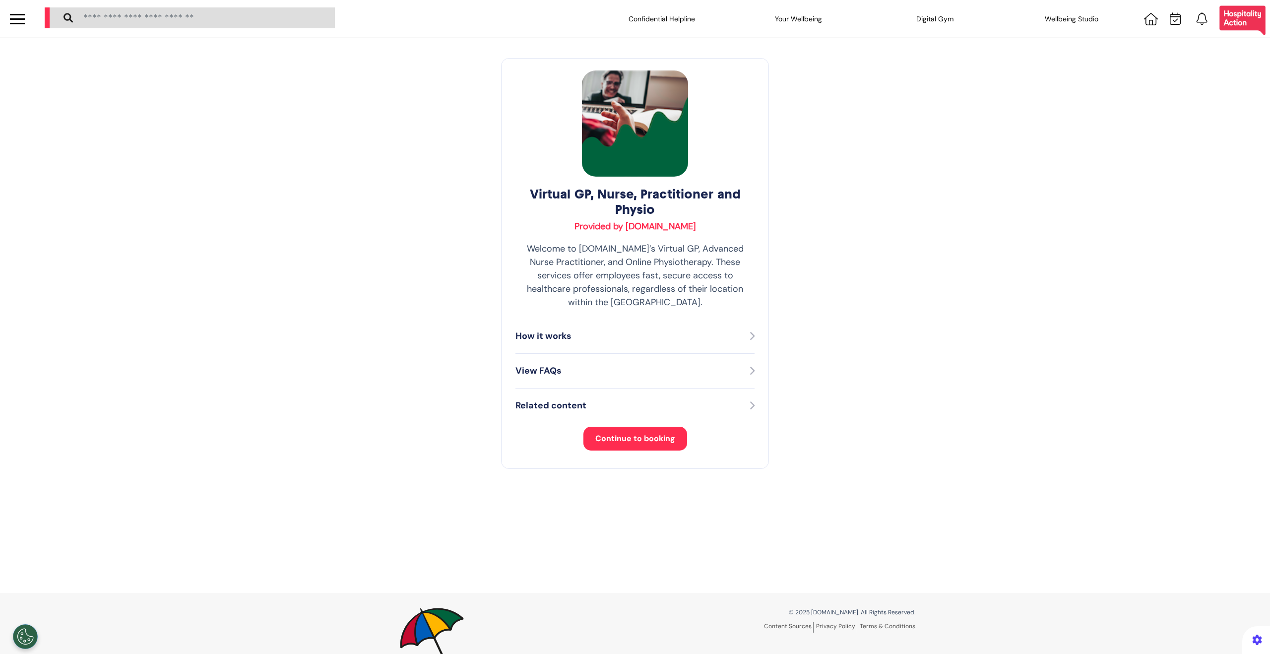
click at [597, 410] on div "Virtual GP, Nurse, Practitioner and Physio Provided by [DOMAIN_NAME] Welcome to…" at bounding box center [635, 263] width 268 height 411
click at [601, 427] on button "Continue to booking" at bounding box center [636, 439] width 104 height 24
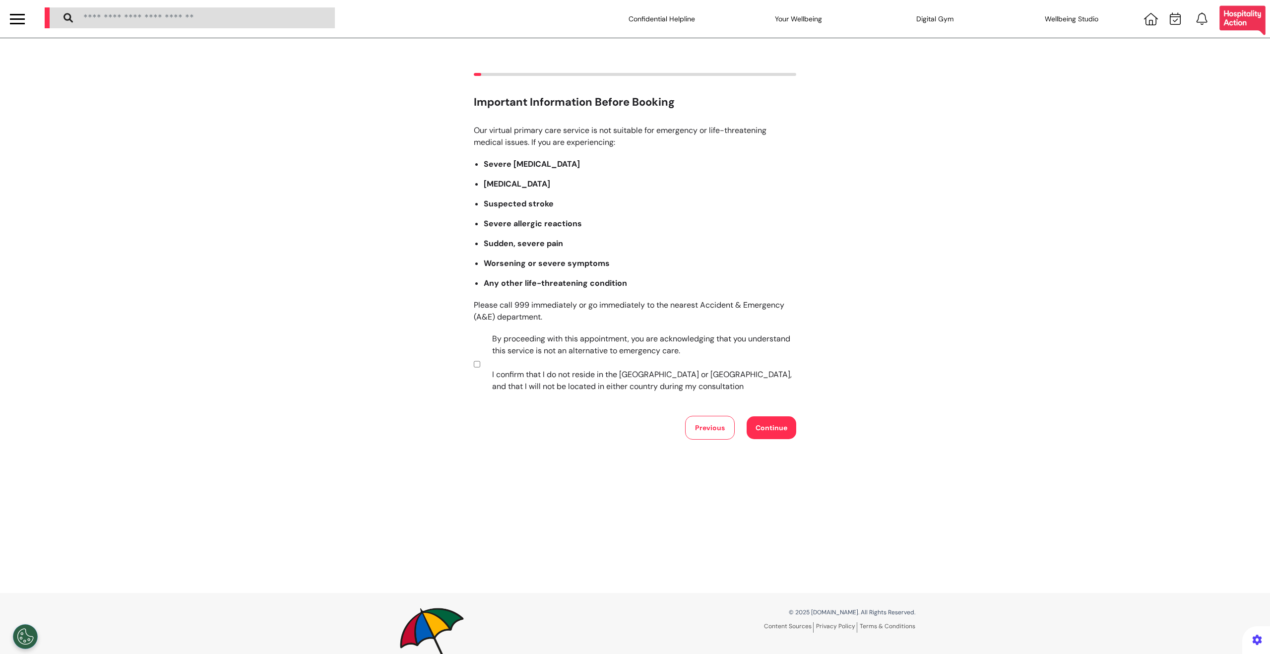
click at [775, 433] on button "Continue" at bounding box center [772, 427] width 50 height 23
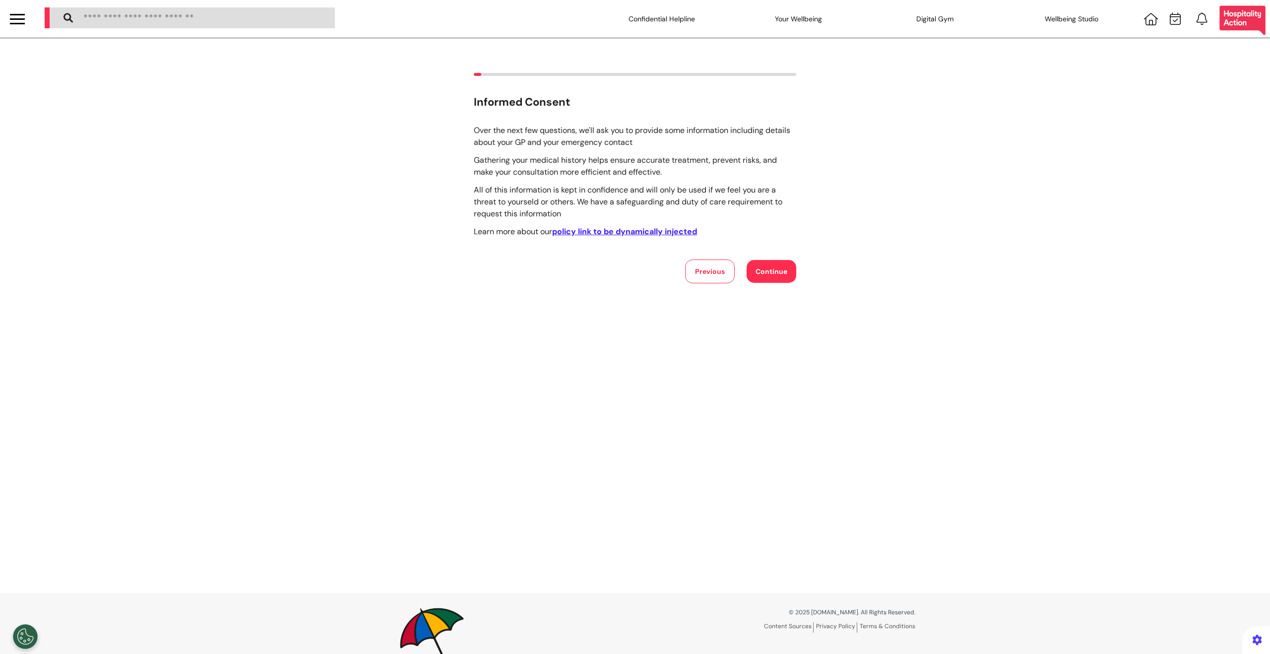
click at [747, 265] on button "Continue" at bounding box center [772, 271] width 50 height 23
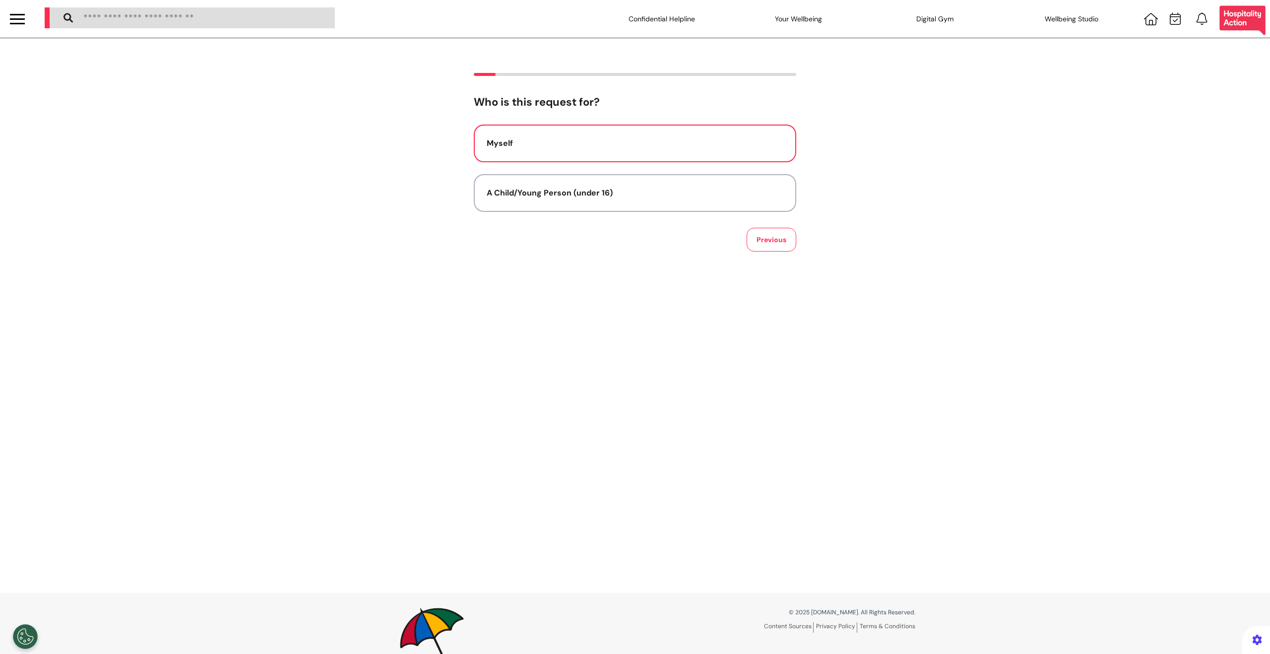
click at [683, 157] on button "Myself" at bounding box center [635, 144] width 323 height 38
select select "****"
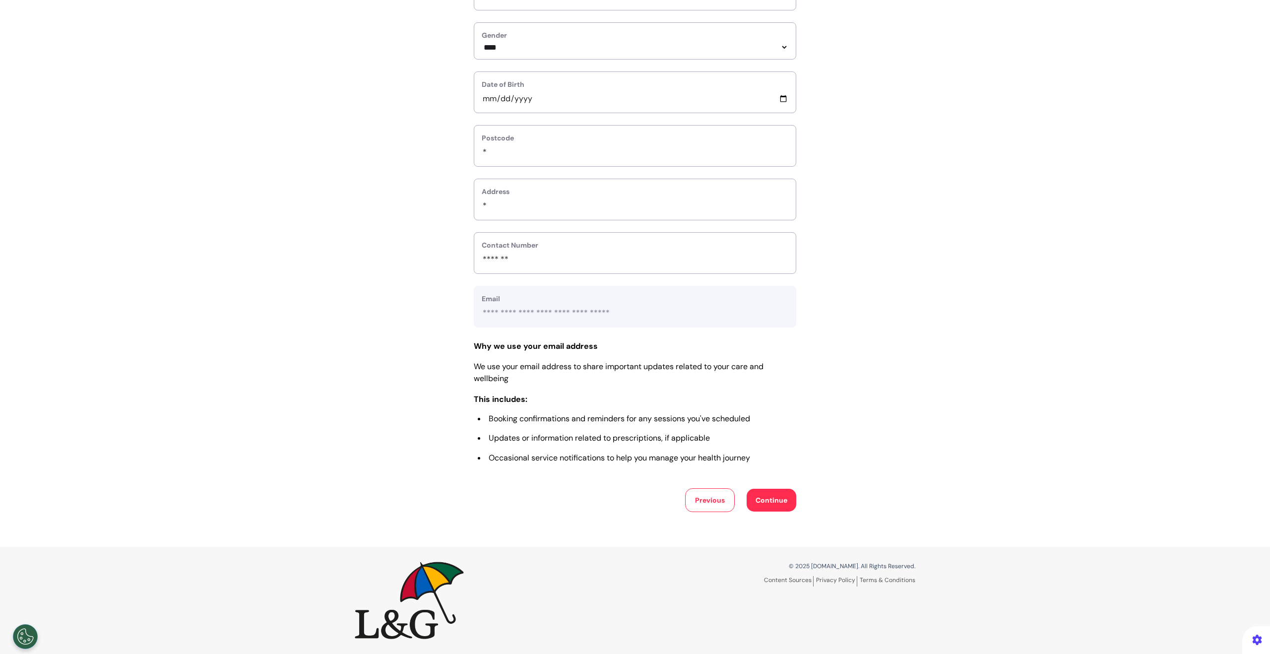
scroll to position [226, 0]
click at [766, 496] on button "Continue" at bounding box center [772, 500] width 50 height 23
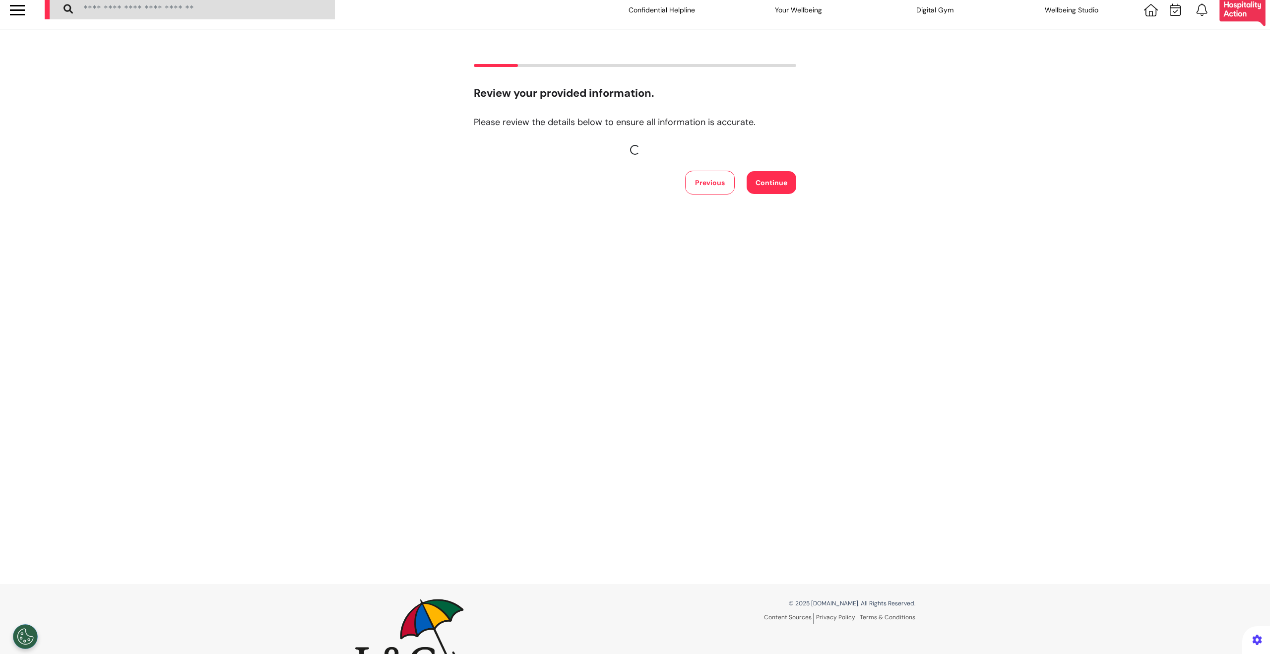
scroll to position [0, 0]
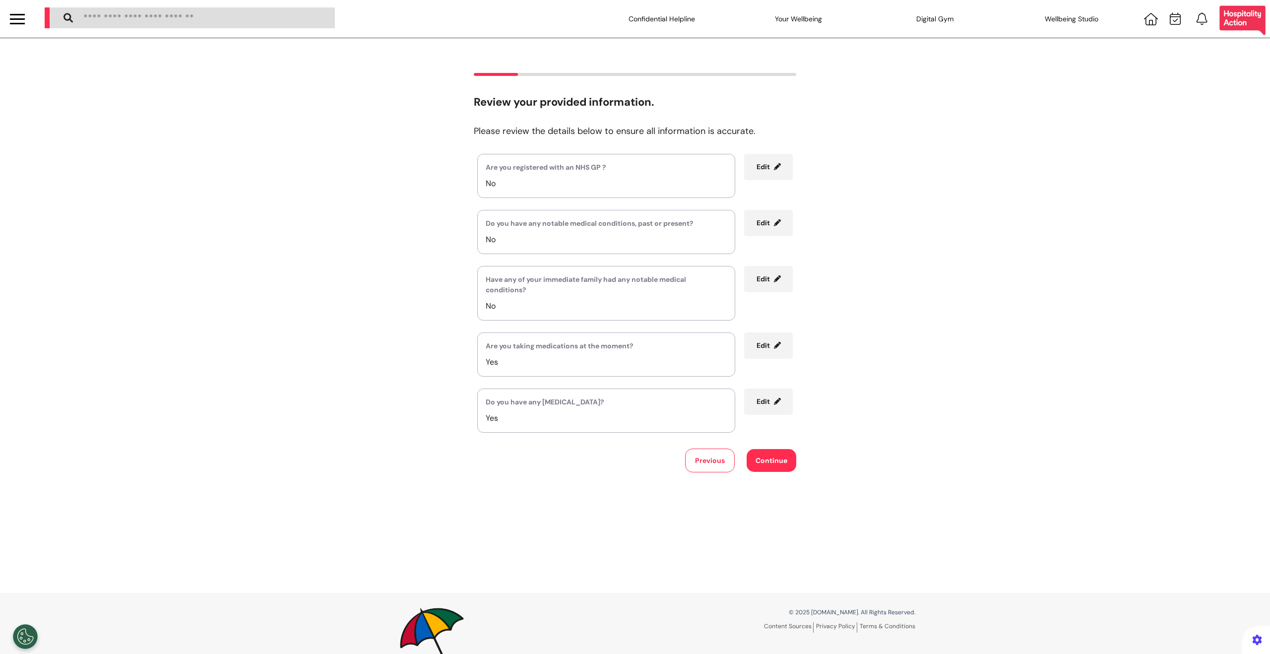
click at [755, 464] on button "Continue" at bounding box center [772, 460] width 50 height 23
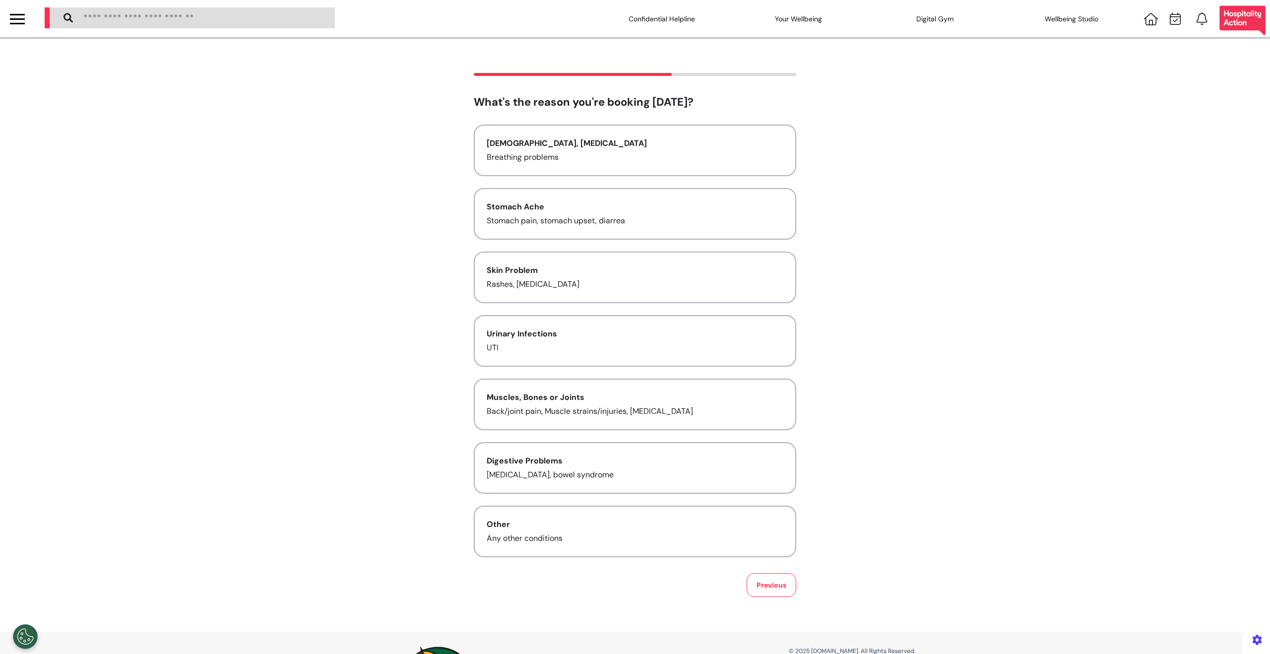
click at [641, 368] on div "Asthma, Cold and Flu Breathing problems Stomach Ache Stomach pain, stomach upse…" at bounding box center [635, 341] width 323 height 433
click at [564, 223] on p "Stomach pain, stomach upset, diarrea" at bounding box center [635, 221] width 297 height 12
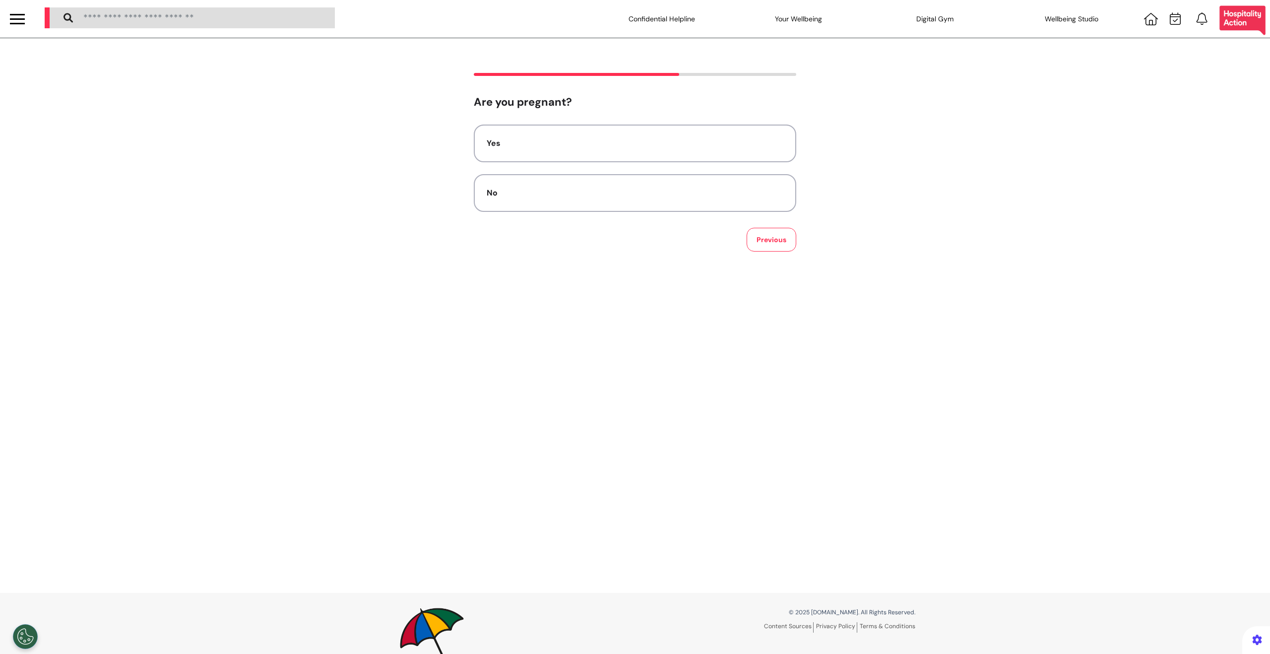
click at [706, 217] on div "Yes No Previous" at bounding box center [635, 188] width 323 height 127
click at [711, 206] on button "No" at bounding box center [635, 193] width 323 height 38
click at [702, 183] on div at bounding box center [635, 158] width 323 height 66
click at [695, 165] on textarea at bounding box center [635, 157] width 307 height 50
type textarea "********"
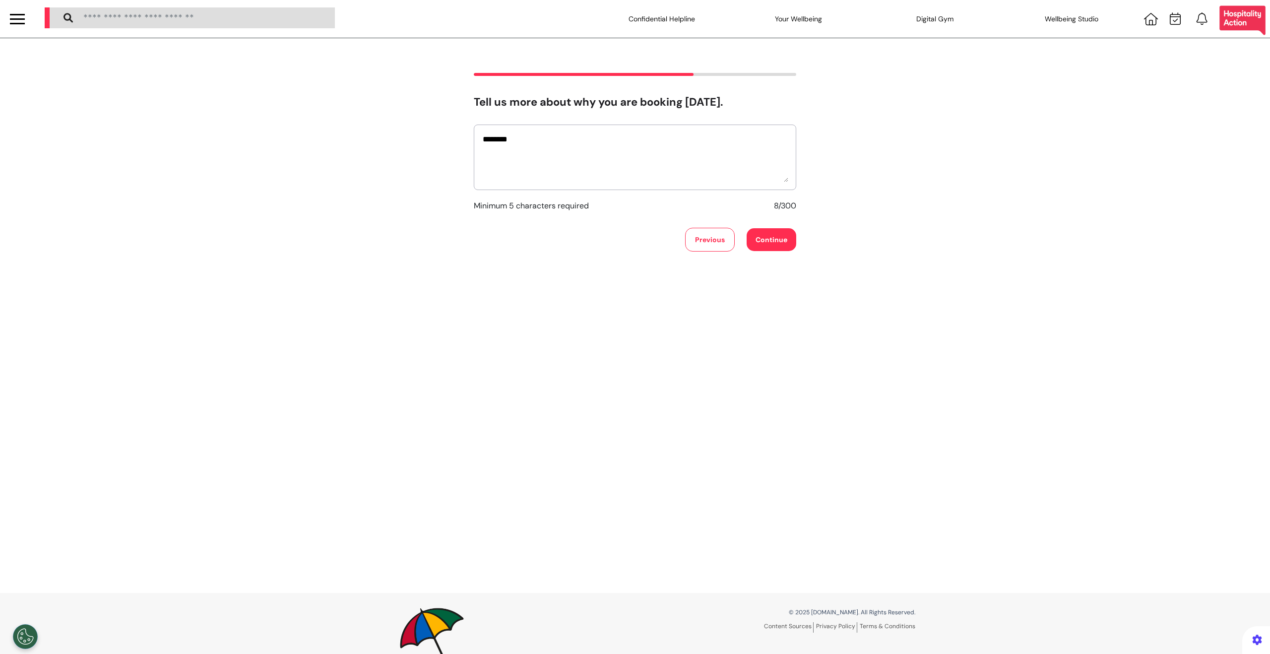
click at [753, 235] on button "Continue" at bounding box center [772, 239] width 50 height 23
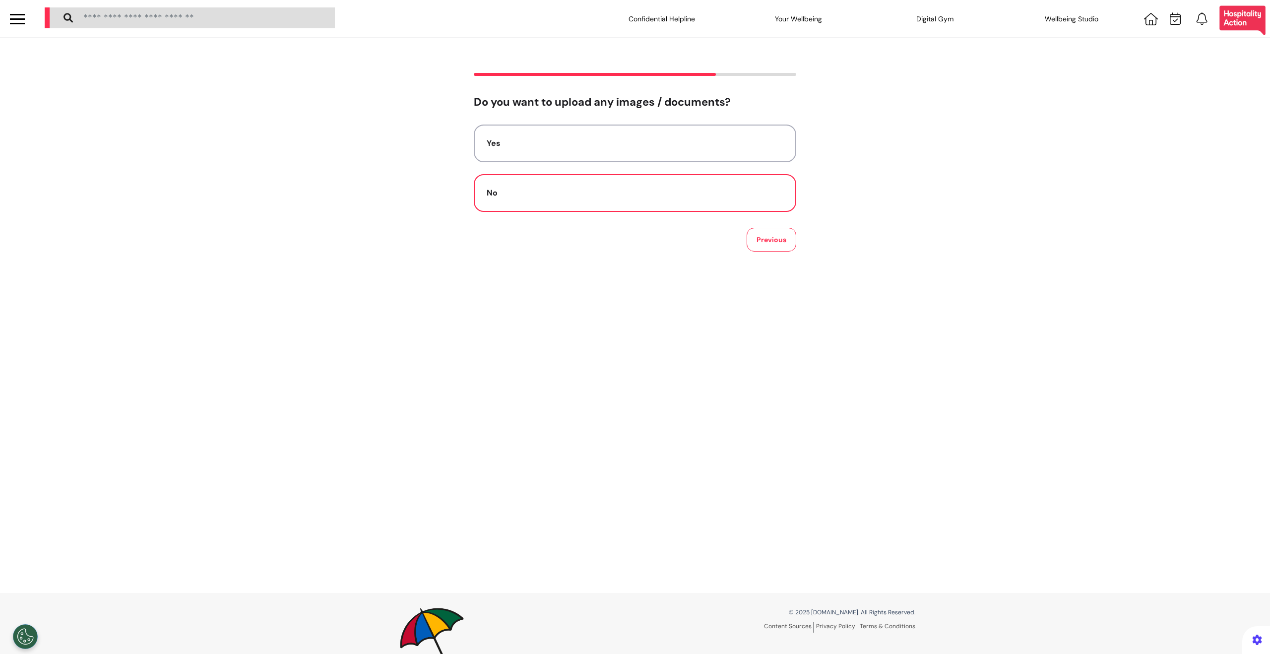
click at [593, 189] on div "No" at bounding box center [635, 193] width 297 height 12
click at [534, 201] on button "Audio" at bounding box center [635, 193] width 323 height 38
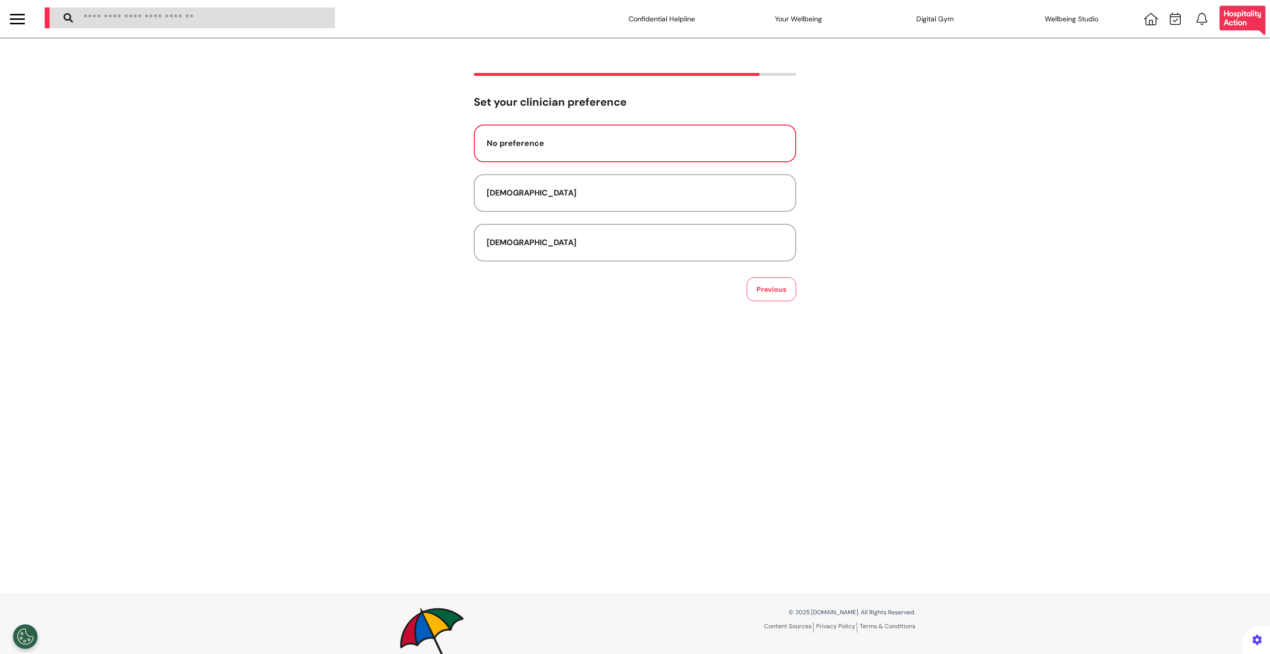
click at [636, 159] on button "No preference" at bounding box center [635, 144] width 323 height 38
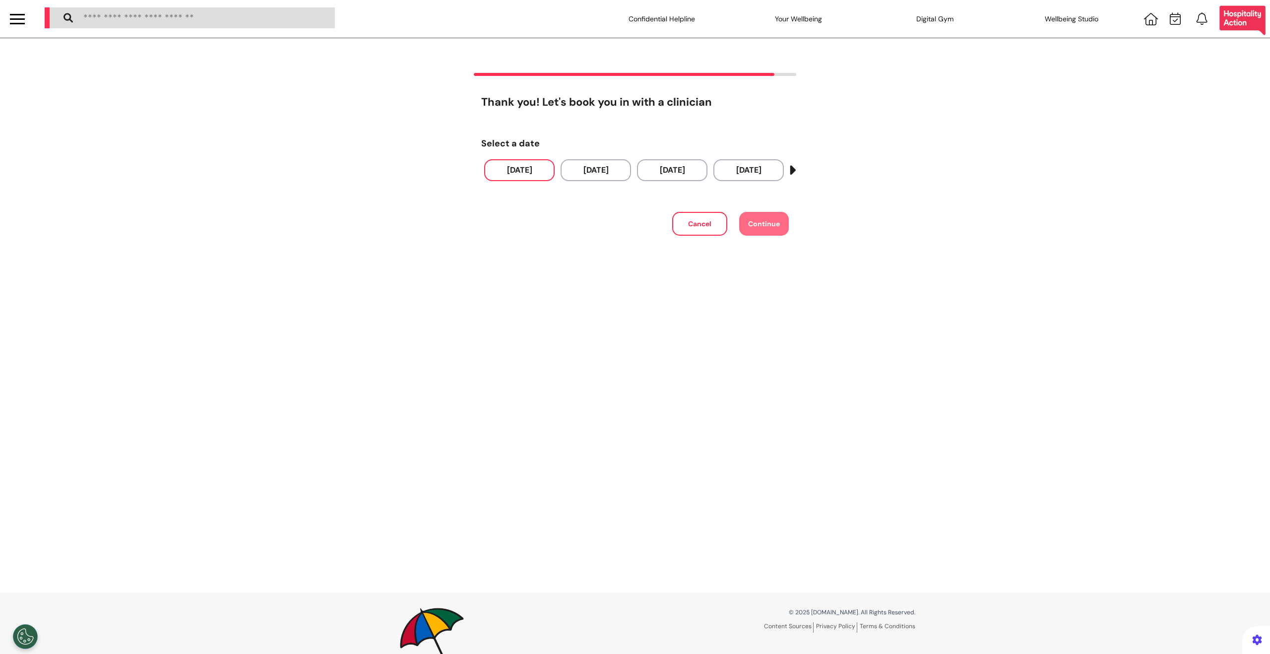
drag, startPoint x: 530, startPoint y: 183, endPoint x: 533, endPoint y: 178, distance: 5.8
click at [531, 183] on div "Select a date 03 Sep 2025 04 Sep 2025 05 Sep 2025 06 Sep 2025 07 Sep 2025 08 Se…" at bounding box center [635, 160] width 308 height 63
click at [533, 178] on button "[DATE]" at bounding box center [519, 170] width 70 height 22
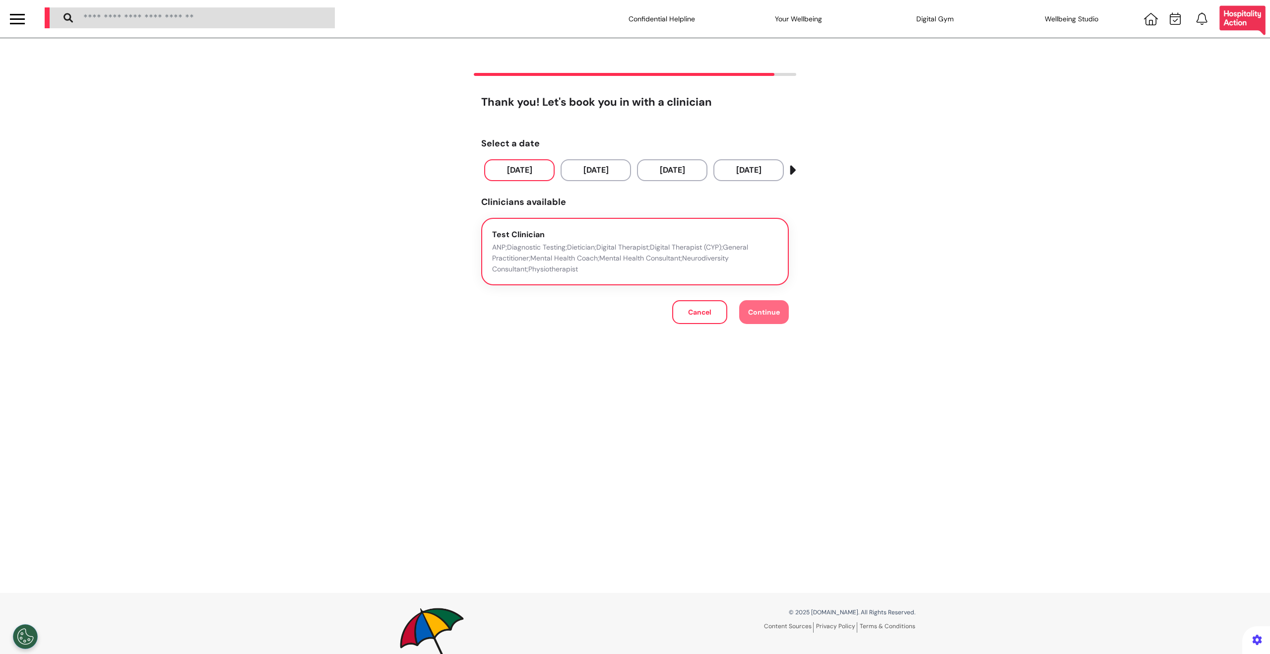
click at [733, 276] on button "Test Clinician ANP;Diagnostic Testing;Dietician;Digital Therapist;Digital Thera…" at bounding box center [635, 252] width 308 height 68
click at [753, 306] on button "Continue" at bounding box center [764, 312] width 50 height 24
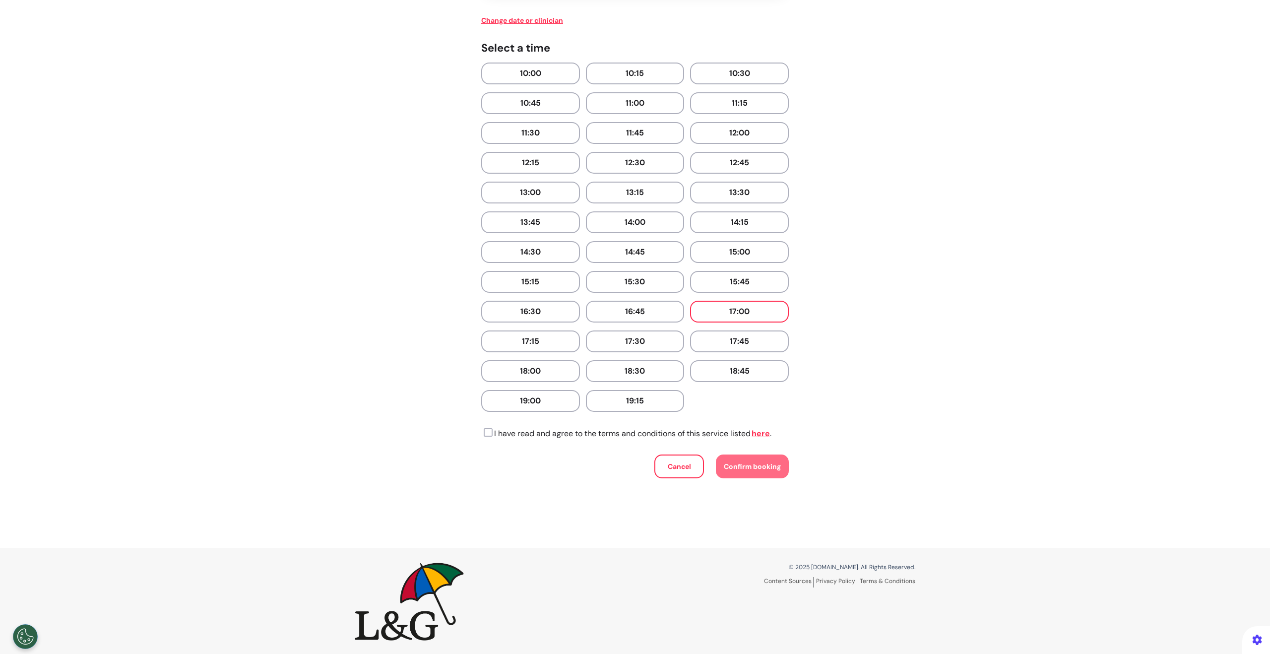
scroll to position [200, 0]
click at [483, 434] on icon at bounding box center [486, 431] width 11 height 10
click at [685, 471] on button "Cancel" at bounding box center [680, 465] width 50 height 24
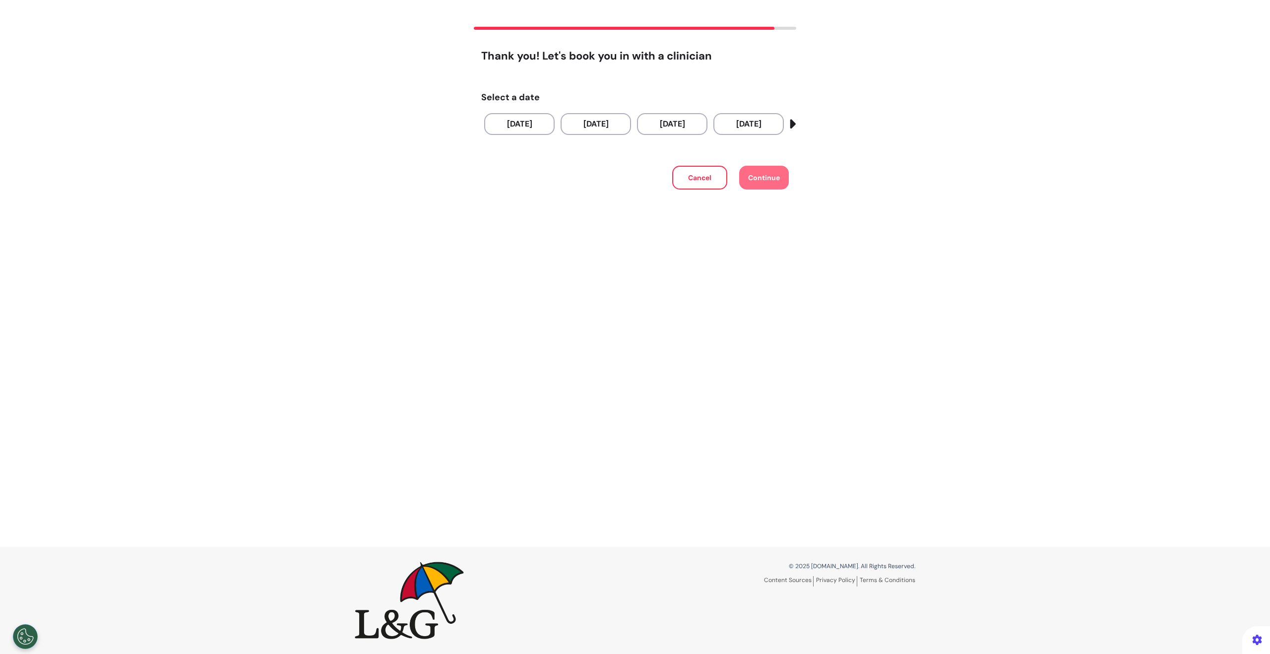
scroll to position [0, 0]
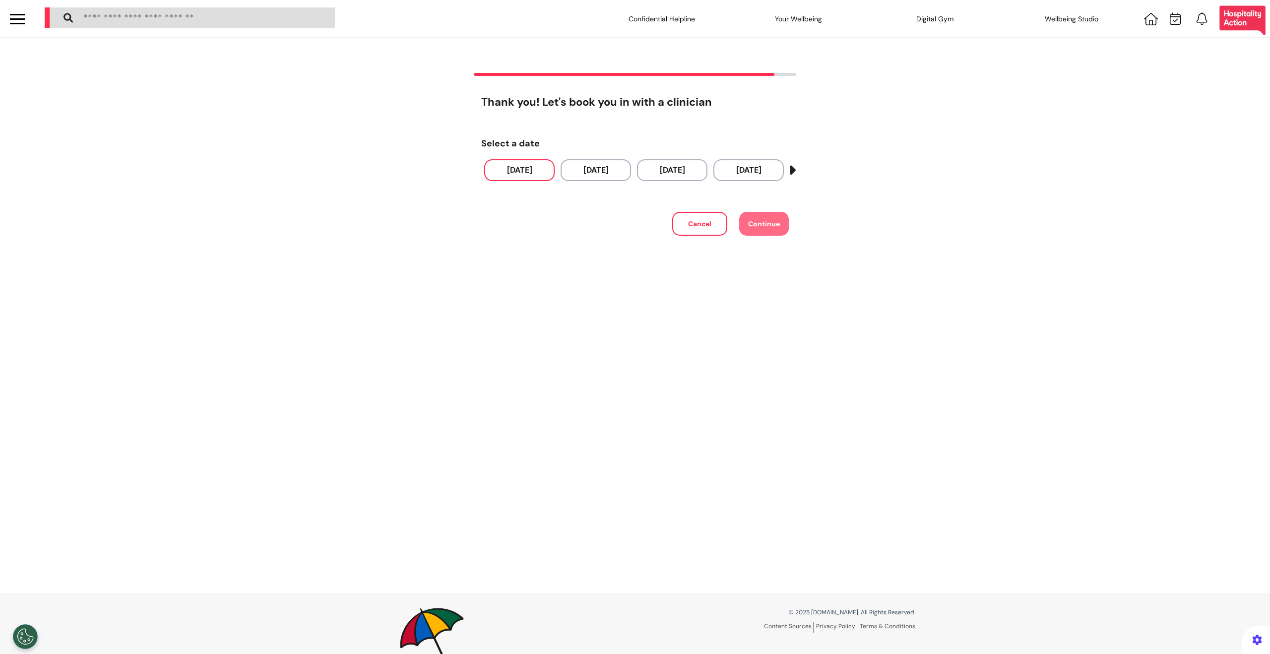
click at [532, 173] on button "[DATE]" at bounding box center [519, 170] width 70 height 22
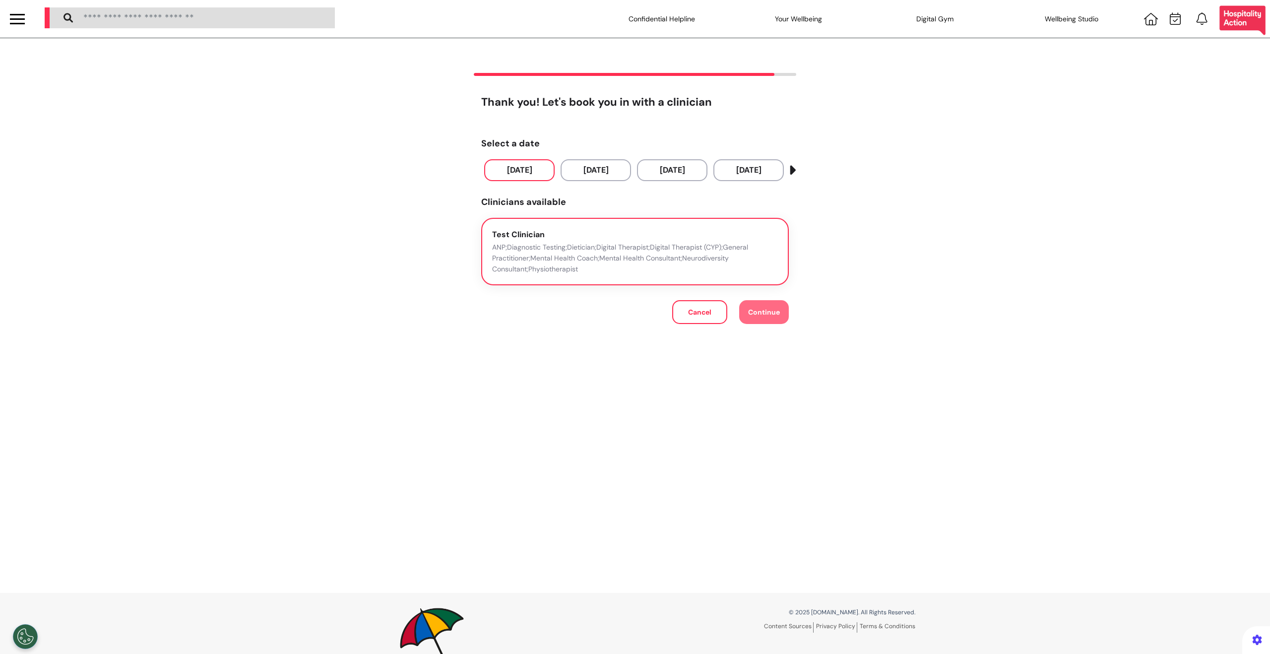
click at [700, 259] on p "ANP;Diagnostic Testing;Dietician;Digital Therapist;Digital Therapist (CYP);Gene…" at bounding box center [635, 258] width 286 height 33
click at [767, 320] on button "Continue" at bounding box center [764, 312] width 50 height 24
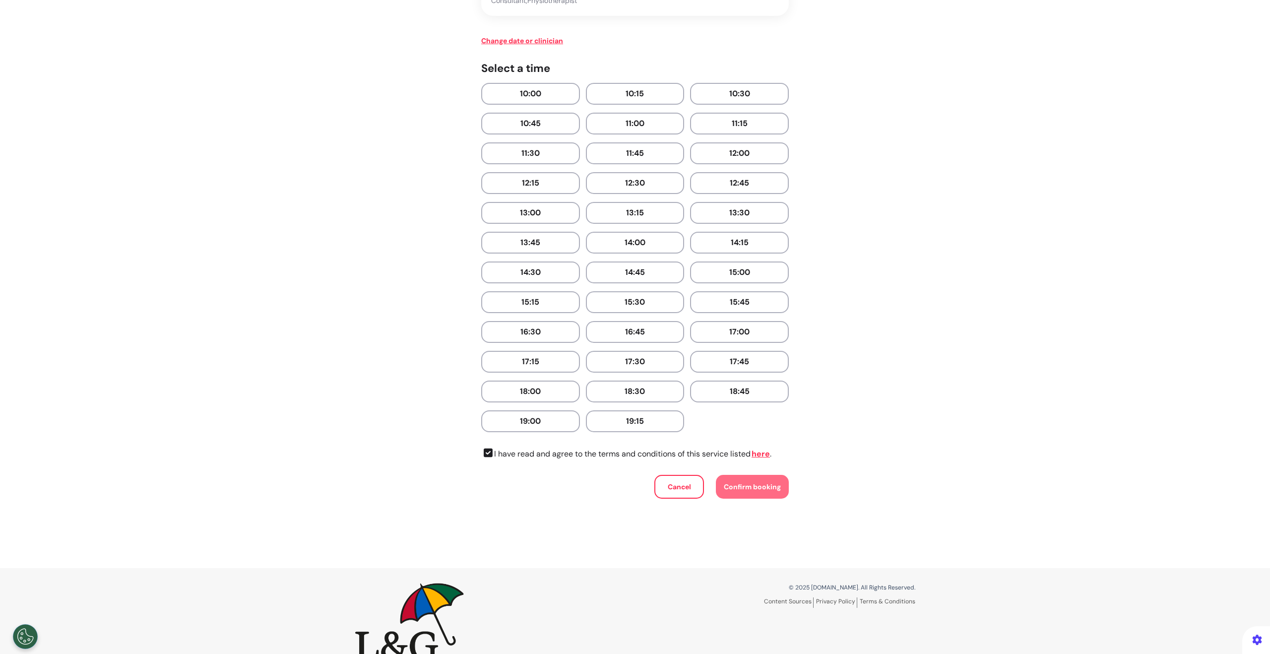
scroll to position [107, 0]
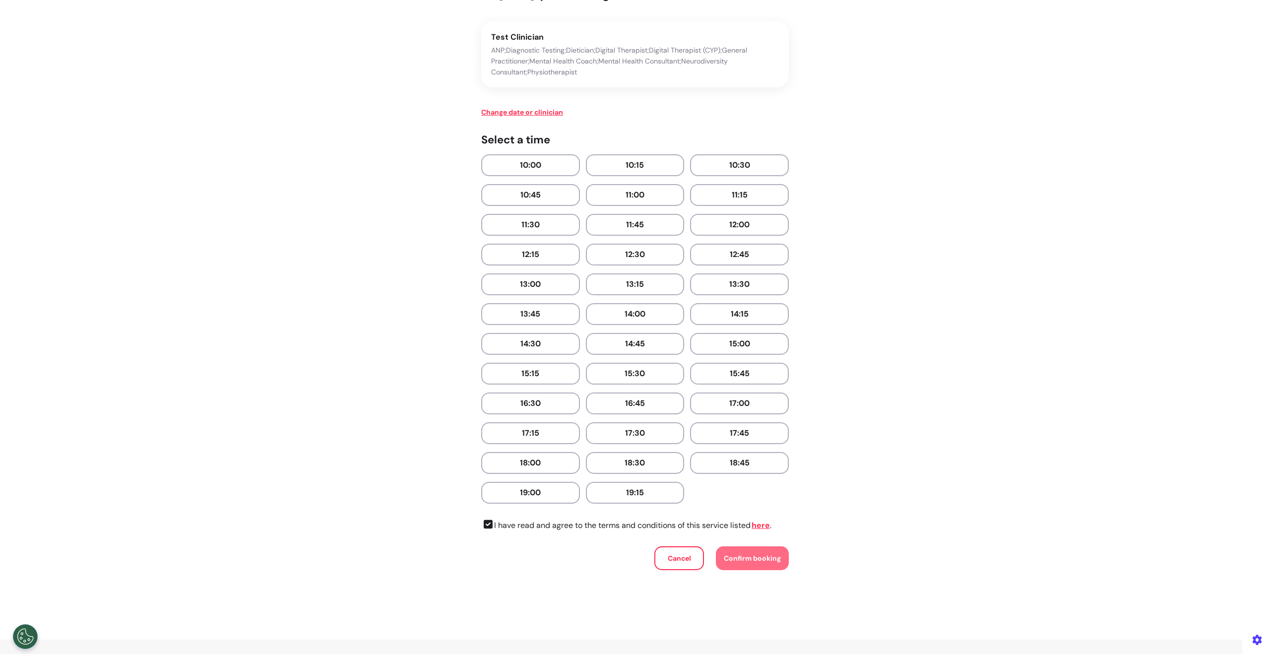
click at [680, 563] on button "Cancel" at bounding box center [680, 558] width 50 height 24
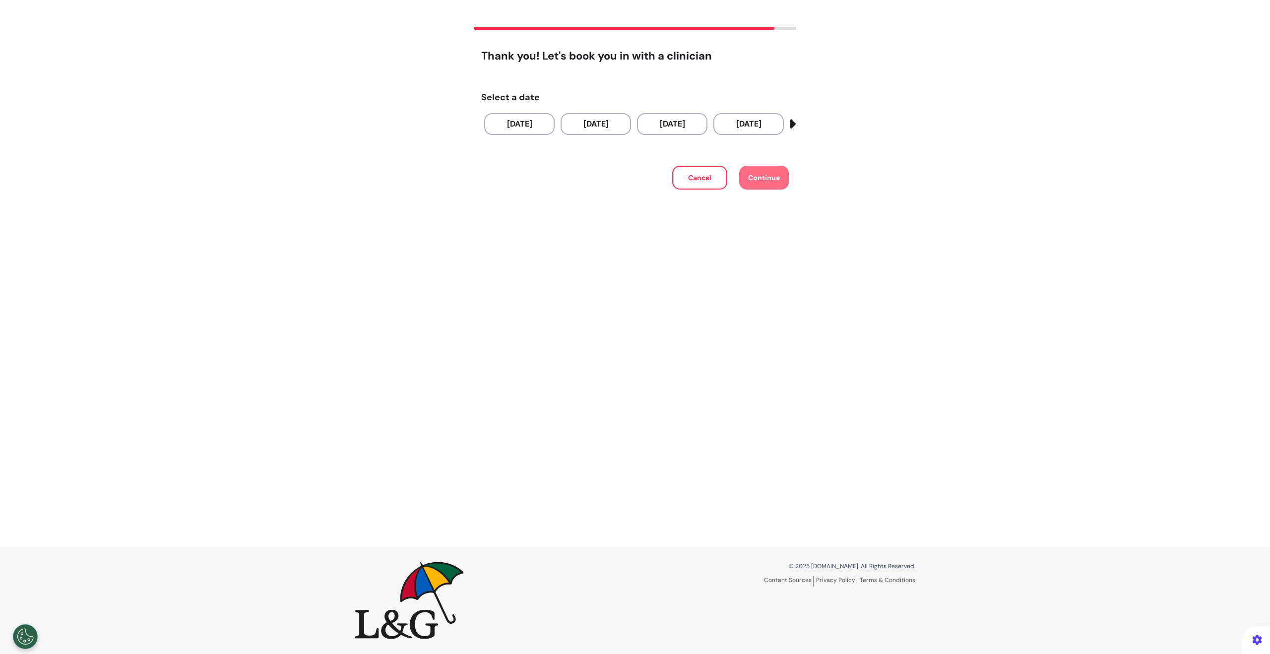
scroll to position [46, 0]
click at [538, 126] on button "[DATE]" at bounding box center [519, 124] width 70 height 22
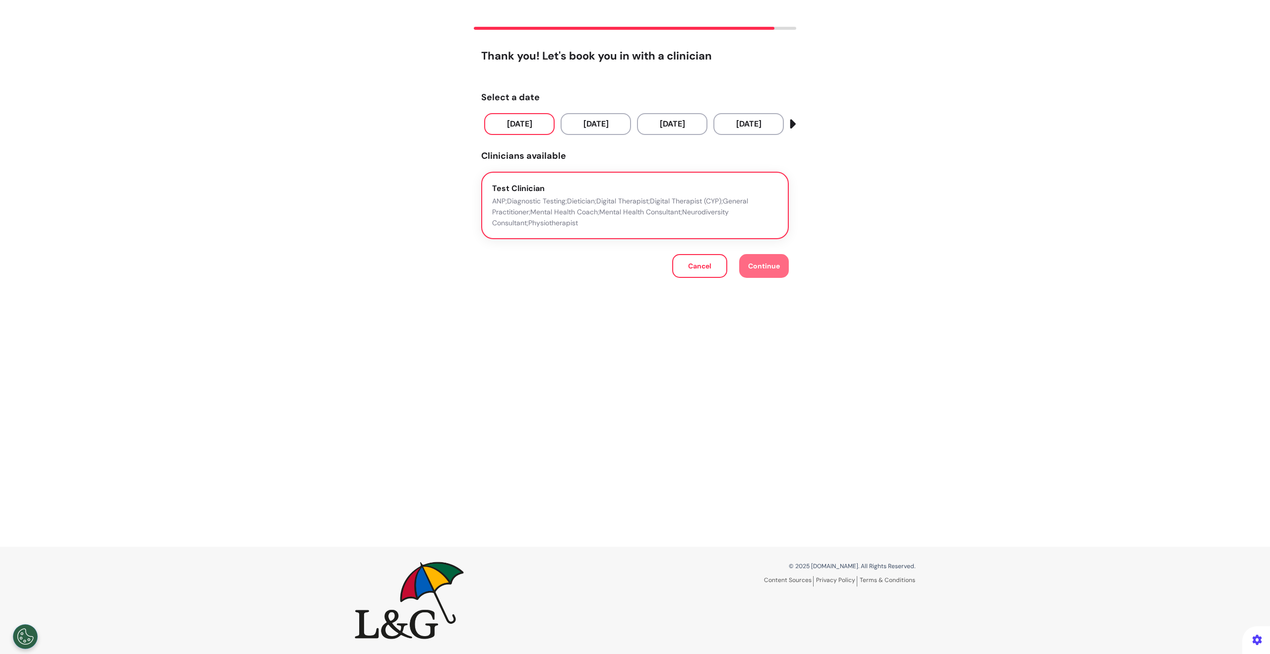
click at [525, 177] on button "Test Clinician ANP;Diagnostic Testing;Dietician;Digital Therapist;Digital Thera…" at bounding box center [635, 206] width 308 height 68
click at [674, 257] on button "Cancel" at bounding box center [699, 266] width 55 height 24
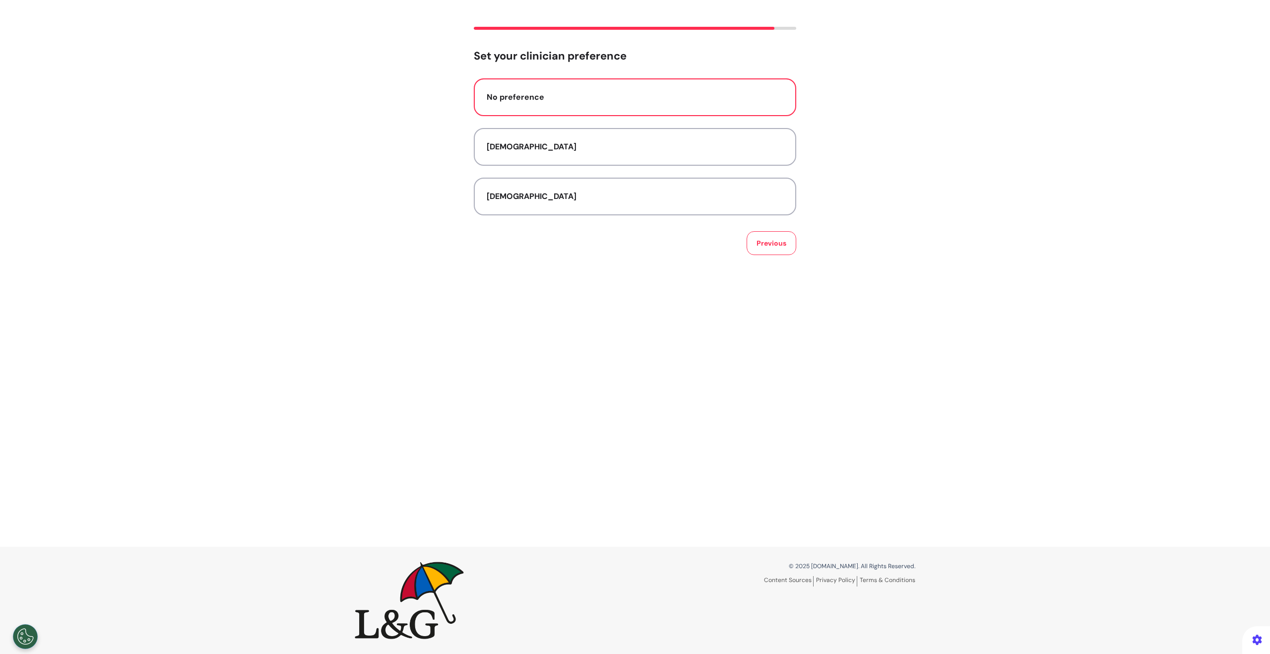
click at [686, 104] on button "No preference" at bounding box center [635, 97] width 323 height 38
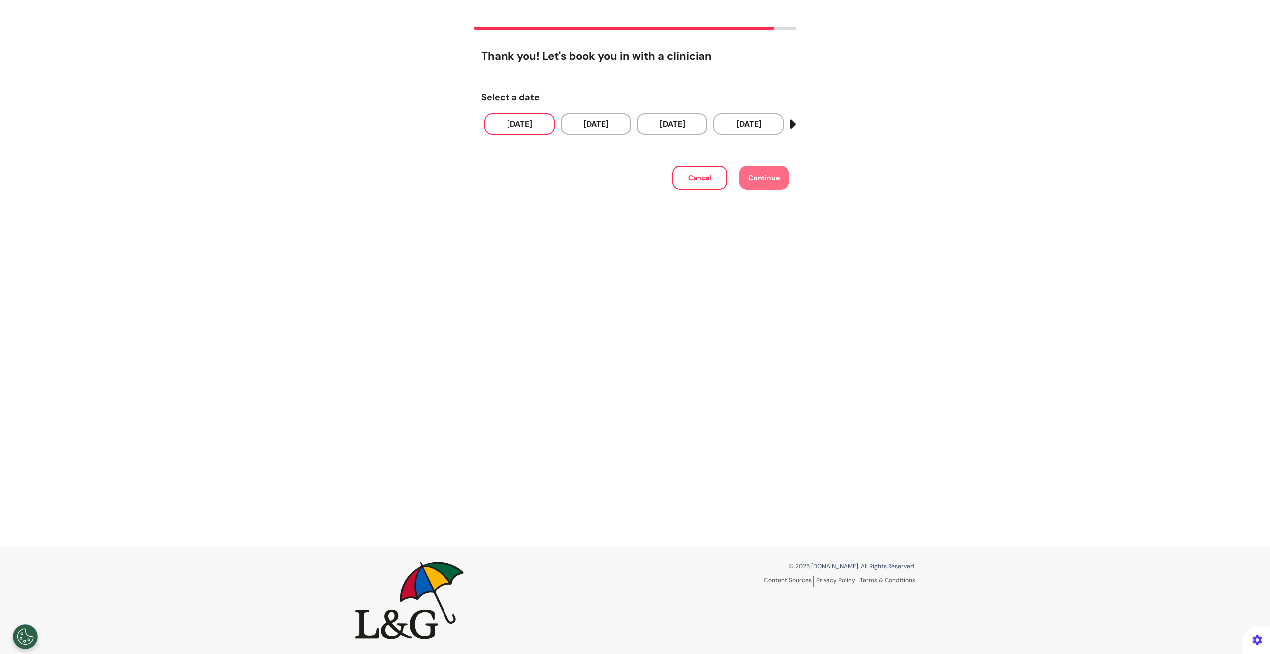
click at [542, 127] on button "[DATE]" at bounding box center [519, 124] width 70 height 22
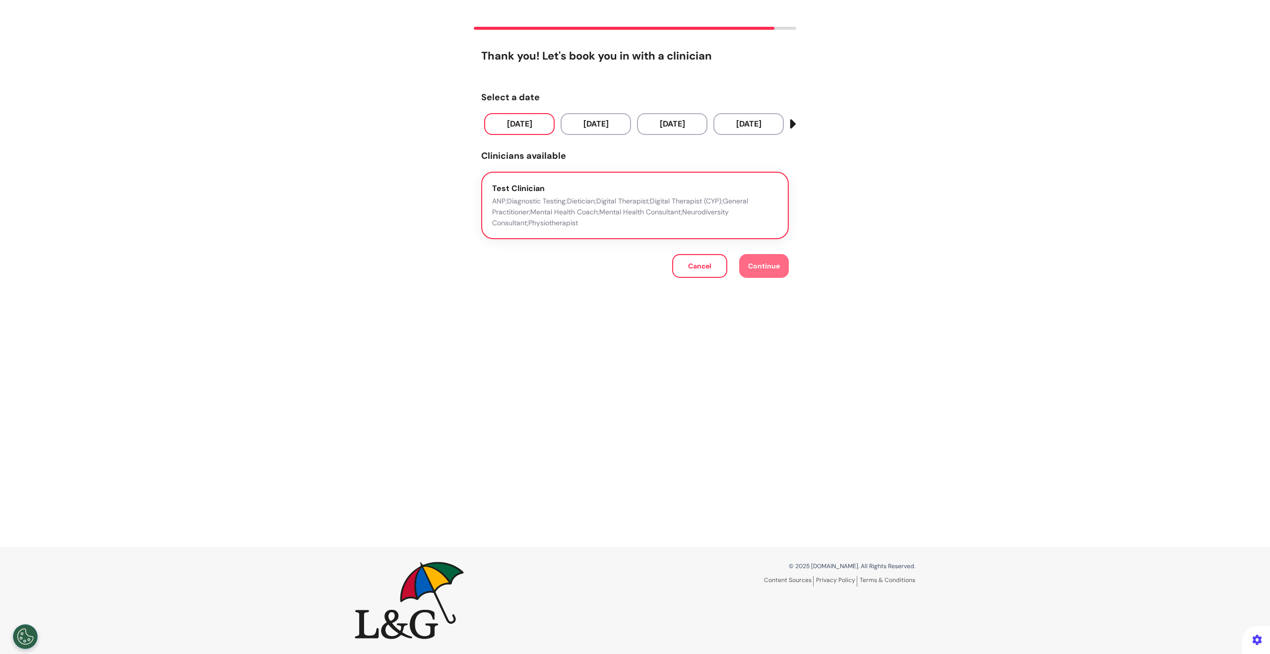
click at [531, 181] on button "Test Clinician ANP;Diagnostic Testing;Dietician;Digital Therapist;Digital Thera…" at bounding box center [635, 206] width 308 height 68
click at [746, 255] on button "Continue" at bounding box center [764, 266] width 50 height 24
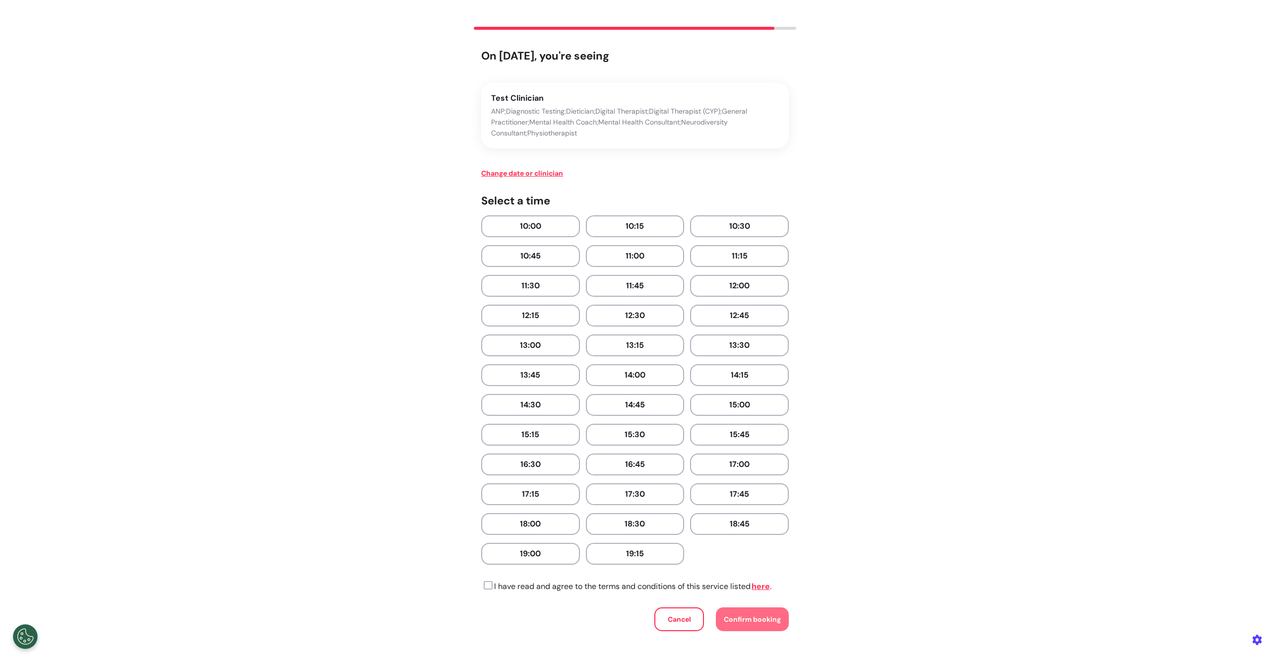
click at [534, 213] on div "Select a time 10:00 10:15 10:30 10:45 11:00 11:15 11:30 11:45 12:00 12:15 12:30…" at bounding box center [635, 388] width 308 height 386
click at [530, 224] on button "10:00" at bounding box center [530, 226] width 99 height 22
click at [491, 587] on p "I have read and agree to the terms and conditions of this service listed here ." at bounding box center [626, 587] width 290 height 12
click at [485, 588] on icon at bounding box center [486, 586] width 11 height 10
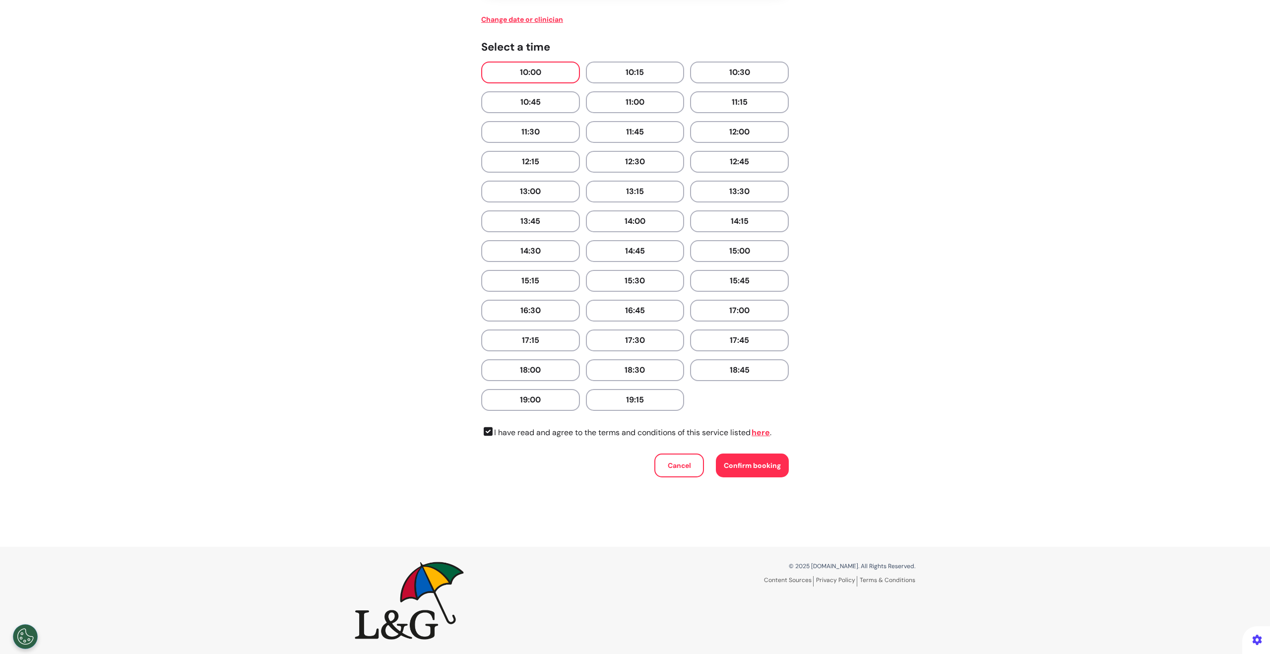
scroll to position [200, 0]
click at [889, 297] on div "On 03 Sep 2025, you're seeing Test Clinician ANP;Diagnostic Testing;Dietician;D…" at bounding box center [635, 203] width 576 height 616
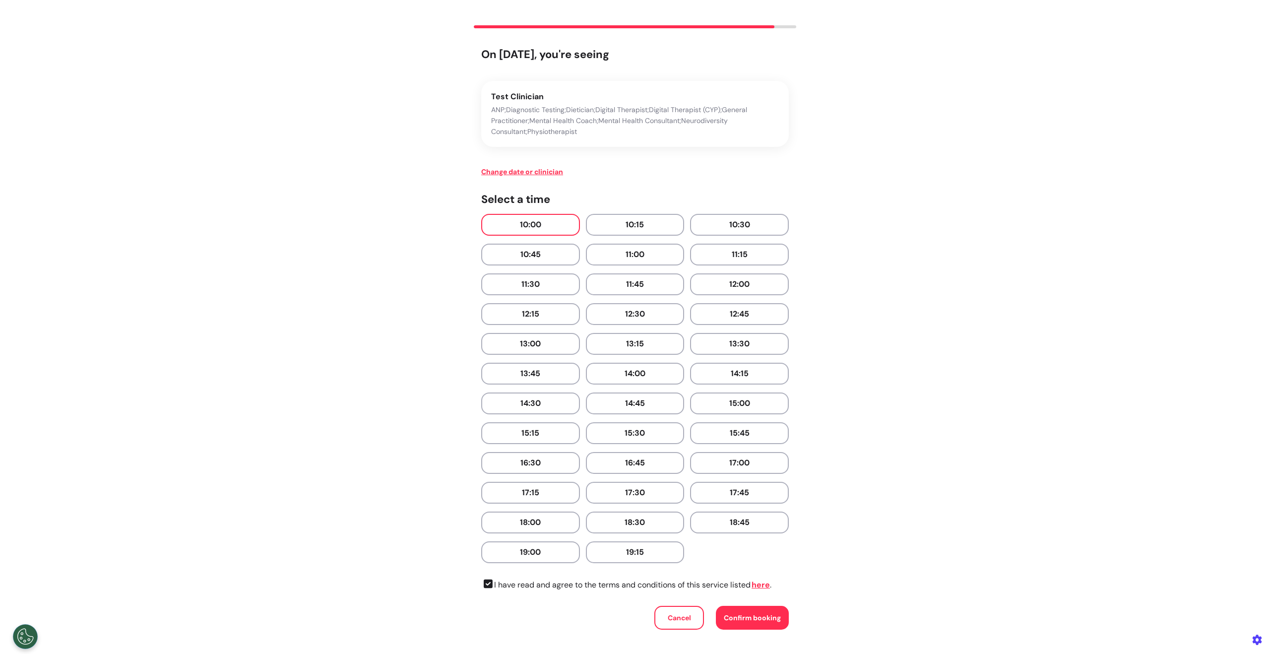
scroll to position [49, 0]
click at [865, 221] on div "On 03 Sep 2025, you're seeing Test Clinician ANP;Diagnostic Testing;Dietician;D…" at bounding box center [635, 355] width 576 height 616
